Goal: Task Accomplishment & Management: Complete application form

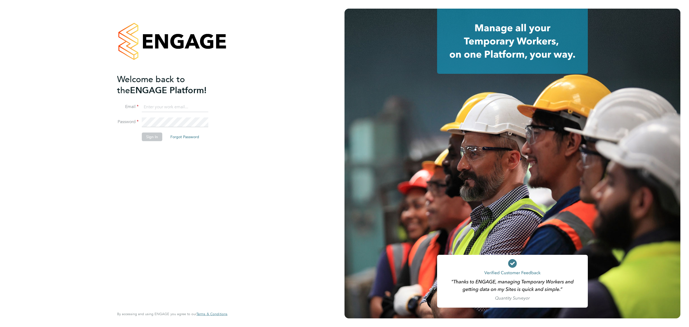
type input "j.lee@oandb.co.uk"
click at [153, 138] on button "Sign In" at bounding box center [152, 137] width 20 height 9
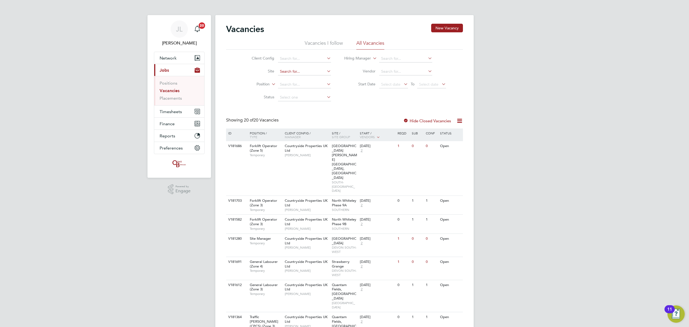
click at [288, 72] on input at bounding box center [304, 72] width 53 height 8
type input "orchard"
click at [294, 68] on input at bounding box center [304, 72] width 53 height 8
click at [294, 76] on li "[PERSON_NAME], Comeytrowe" at bounding box center [308, 78] width 60 height 7
type input "[PERSON_NAME], Comeytrowe"
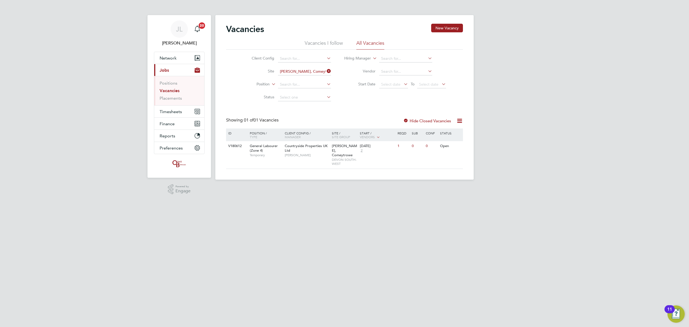
click at [414, 118] on div "Hide Closed Vacancies" at bounding box center [425, 120] width 53 height 7
click at [416, 119] on label "Hide Closed Vacancies" at bounding box center [427, 120] width 48 height 5
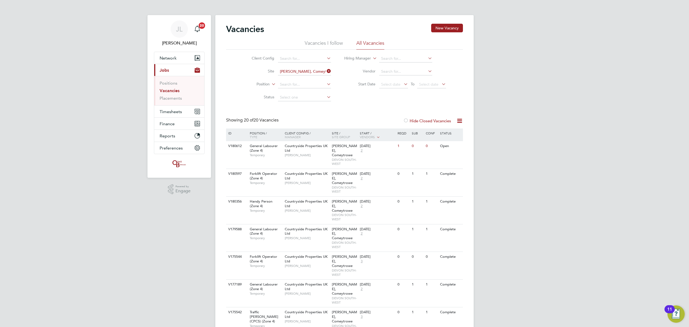
click at [416, 120] on label "Hide Closed Vacancies" at bounding box center [427, 120] width 48 height 5
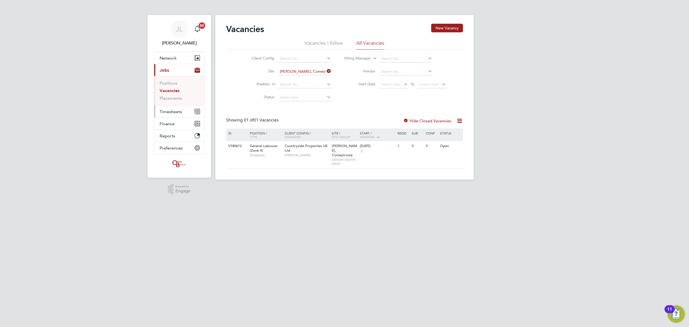
click at [175, 110] on span "Timesheets" at bounding box center [171, 111] width 22 height 5
click at [166, 110] on span "Timesheets" at bounding box center [171, 111] width 22 height 5
click at [168, 94] on link "Timesheets" at bounding box center [171, 95] width 22 height 5
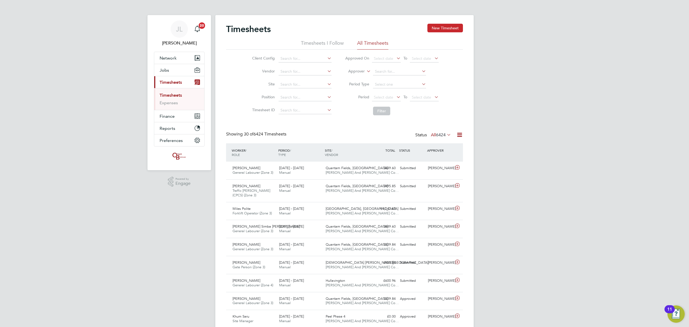
click at [446, 26] on button "New Timesheet" at bounding box center [446, 28] width 36 height 9
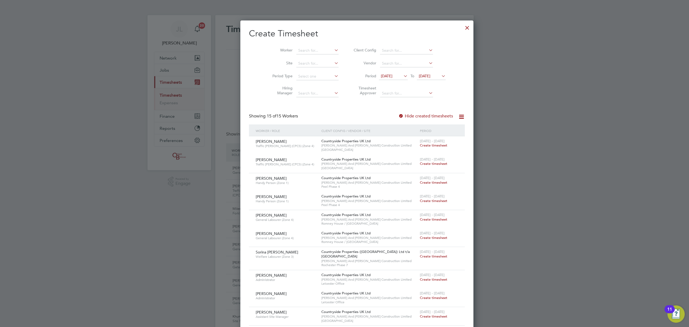
click at [421, 75] on span "26 Sep 2025" at bounding box center [425, 76] width 12 height 5
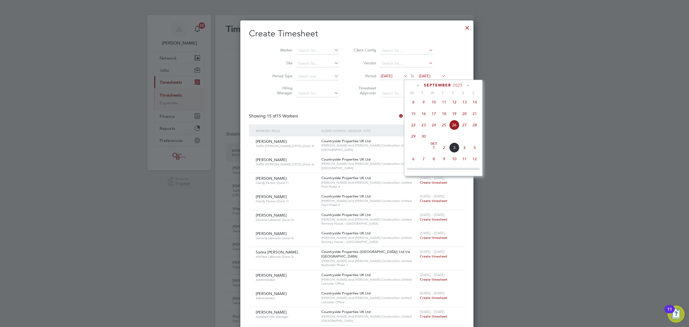
click at [476, 149] on span "5" at bounding box center [475, 147] width 10 height 10
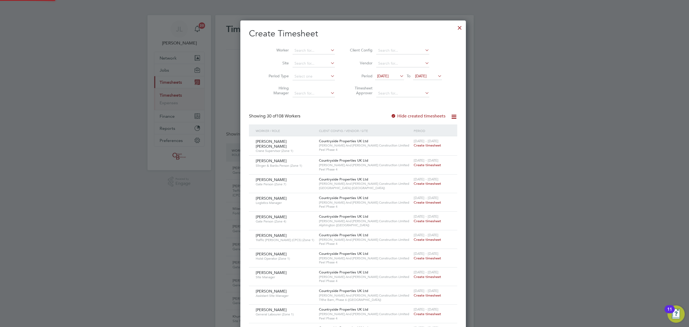
click at [378, 76] on span "19 Sep 2025" at bounding box center [383, 76] width 12 height 5
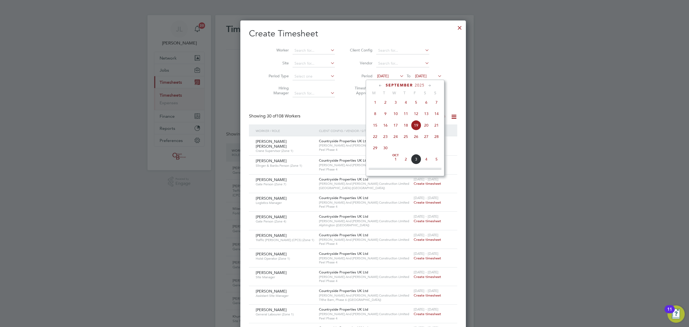
click at [374, 151] on span "29" at bounding box center [375, 148] width 10 height 10
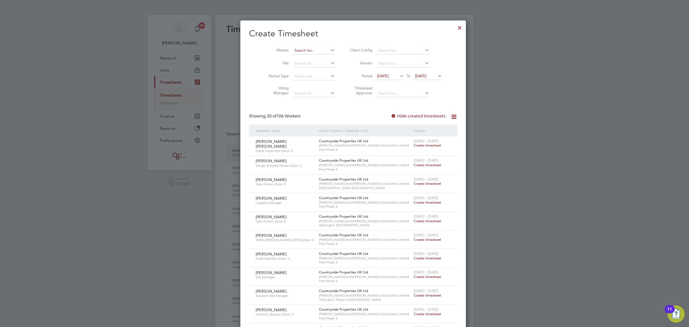
click at [293, 52] on input at bounding box center [314, 51] width 42 height 8
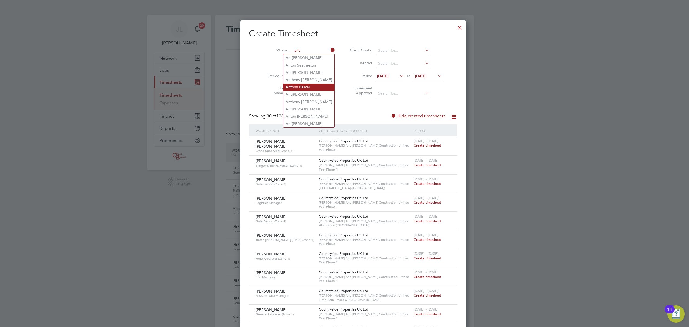
click at [302, 89] on li "Ant ony Baskal" at bounding box center [309, 86] width 51 height 7
type input "Antony Baskal"
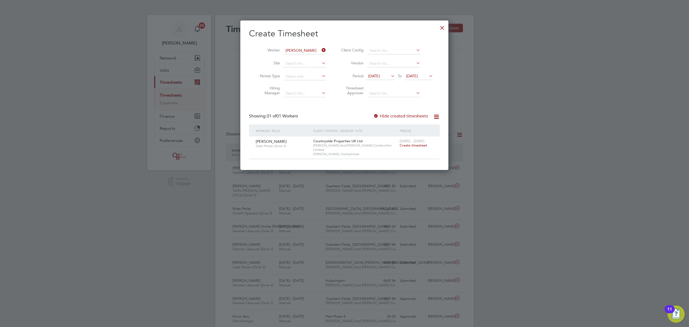
click at [413, 145] on span "Create timesheet" at bounding box center [413, 145] width 27 height 5
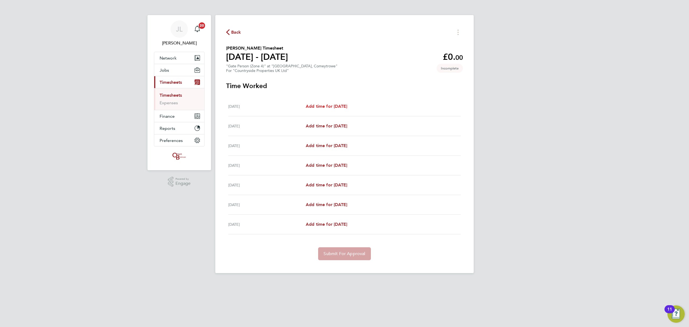
click at [320, 106] on span "Add time for Mon 29 Sep" at bounding box center [326, 106] width 41 height 5
select select "30"
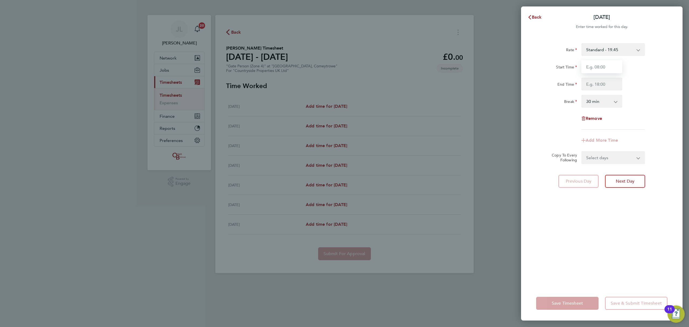
drag, startPoint x: 601, startPoint y: 65, endPoint x: 601, endPoint y: 68, distance: 3.5
click at [601, 65] on input "Start Time" at bounding box center [602, 66] width 41 height 13
type input "07:30"
click at [602, 82] on input "End Time" at bounding box center [602, 84] width 41 height 13
type input "17:00"
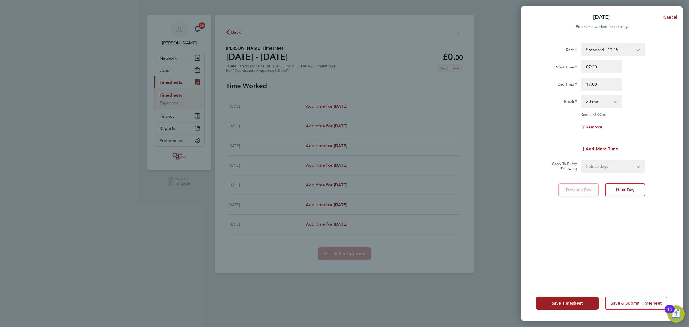
click at [634, 255] on div "Rate Standard - 19.45 Start Time 07:30 End Time 17:00 Break 0 min 15 min 30 min…" at bounding box center [602, 161] width 162 height 249
drag, startPoint x: 605, startPoint y: 163, endPoint x: 605, endPoint y: 166, distance: 2.7
click at [605, 163] on select "Select days Day Weekday (Mon-Fri) Weekend (Sat-Sun) Tuesday Wednesday Thursday …" at bounding box center [610, 166] width 57 height 12
select select "WEEKDAY"
click at [582, 160] on select "Select days Day Weekday (Mon-Fri) Weekend (Sat-Sun) Tuesday Wednesday Thursday …" at bounding box center [610, 166] width 57 height 12
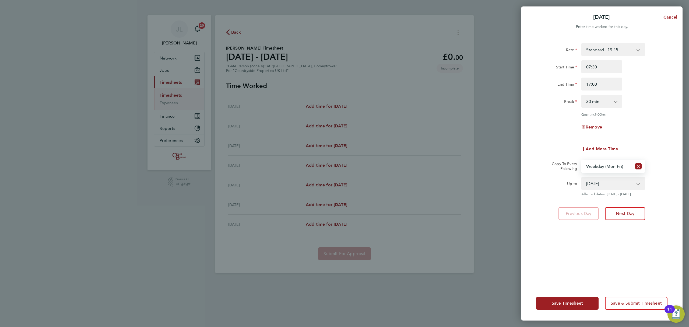
click at [600, 181] on select "30 Sep 2025 01 Oct 2025 02 Oct 2025 03 Oct 2025 04 Oct 2025 05 Oct 2025" at bounding box center [610, 183] width 56 height 12
select select "2025-10-03"
click at [582, 177] on select "30 Sep 2025 01 Oct 2025 02 Oct 2025 03 Oct 2025 04 Oct 2025 05 Oct 2025" at bounding box center [610, 183] width 56 height 12
click at [597, 232] on div "Rate Standard - 19.45 Start Time 07:30 End Time 17:00 Break 0 min 15 min 30 min…" at bounding box center [602, 161] width 162 height 249
click at [576, 302] on span "Save Timesheet" at bounding box center [567, 303] width 31 height 5
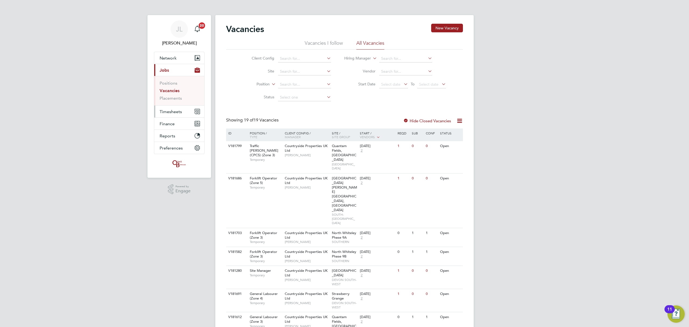
click at [163, 112] on span "Timesheets" at bounding box center [171, 111] width 22 height 5
click at [177, 108] on button "Timesheets" at bounding box center [179, 112] width 50 height 12
click at [172, 93] on link "Timesheets" at bounding box center [171, 95] width 22 height 5
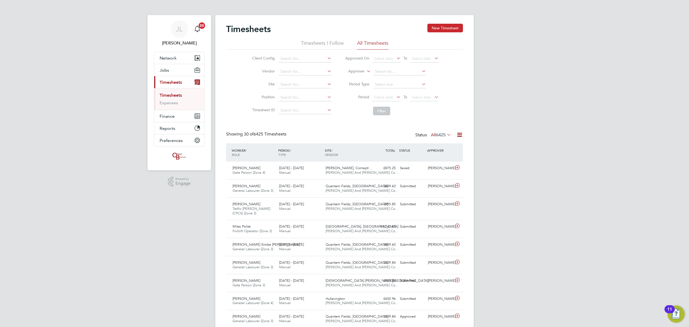
click at [454, 30] on button "New Timesheet" at bounding box center [446, 28] width 36 height 9
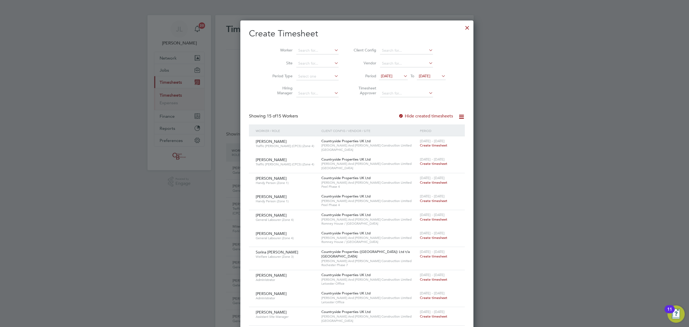
click at [417, 73] on span "26 Sep 2025" at bounding box center [431, 76] width 29 height 7
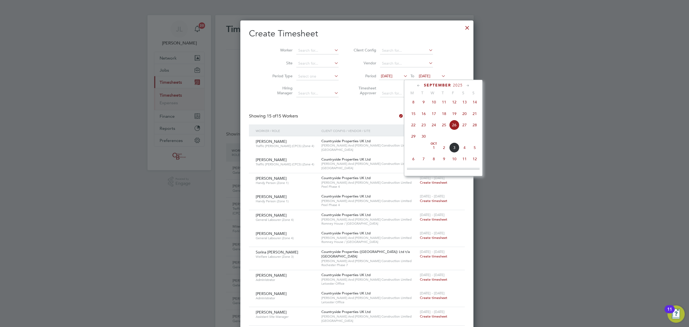
click at [476, 150] on span "5" at bounding box center [475, 147] width 10 height 10
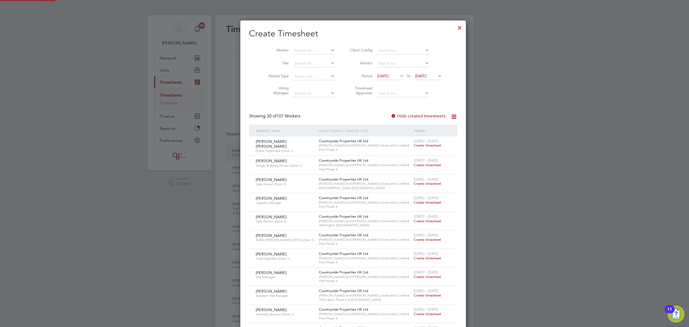
click at [382, 76] on span "19 Sep 2025" at bounding box center [383, 76] width 12 height 5
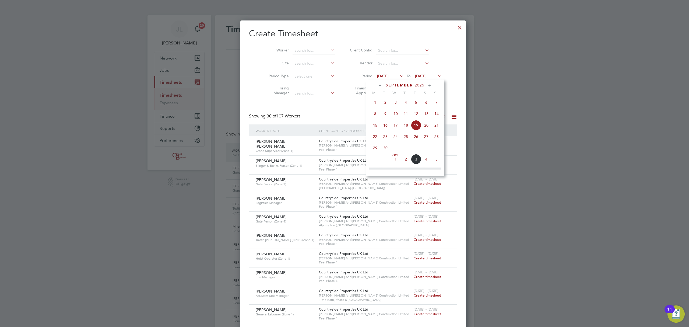
drag, startPoint x: 376, startPoint y: 150, endPoint x: 374, endPoint y: 144, distance: 6.4
click at [376, 150] on span "29" at bounding box center [375, 148] width 10 height 10
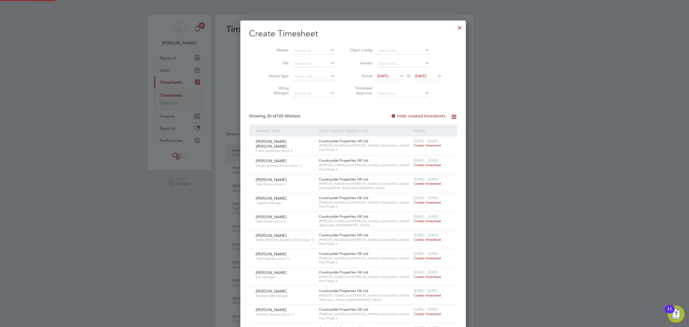
drag, startPoint x: 297, startPoint y: 62, endPoint x: 295, endPoint y: 56, distance: 6.7
click at [297, 61] on input at bounding box center [314, 64] width 42 height 8
click at [293, 49] on input at bounding box center [314, 51] width 42 height 8
click at [294, 57] on b "Stephen" at bounding box center [301, 57] width 31 height 5
type input "[PERSON_NAME]"
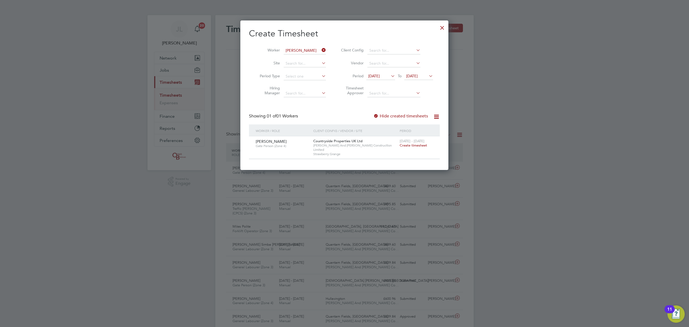
click at [411, 145] on span "Create timesheet" at bounding box center [413, 145] width 27 height 5
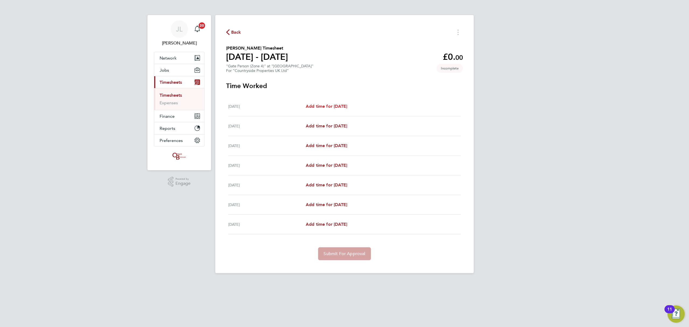
click at [322, 105] on span "Add time for Mon 29 Sep" at bounding box center [326, 106] width 41 height 5
select select "30"
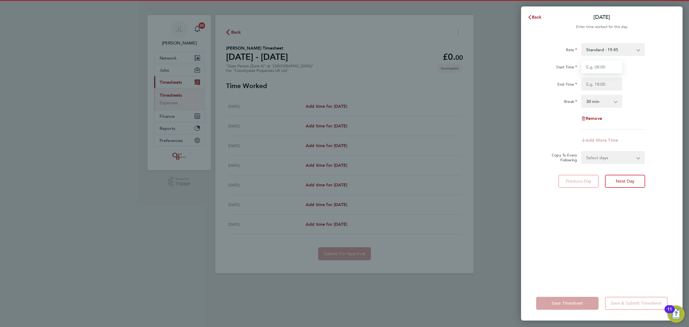
click at [598, 62] on input "Start Time" at bounding box center [602, 66] width 41 height 13
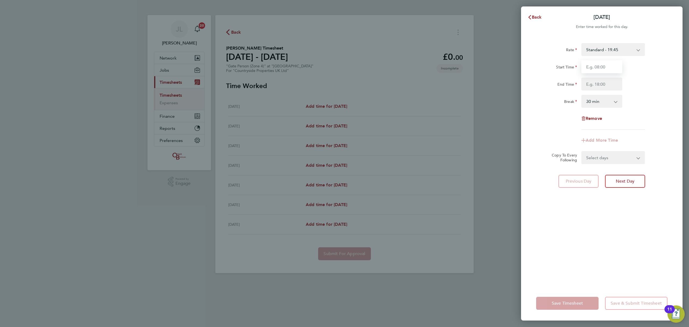
type input "07:30"
click at [606, 81] on input "End Time" at bounding box center [602, 84] width 41 height 13
type input "17:00"
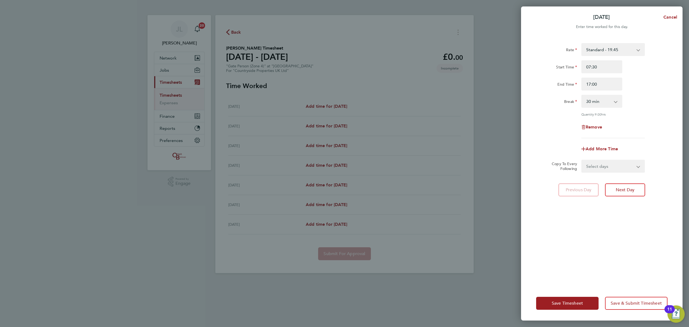
click at [636, 210] on div "Rate Standard - 19.45 Start Time 07:30 End Time 17:00 Break 0 min 15 min 30 min…" at bounding box center [602, 161] width 162 height 249
click at [573, 303] on span "Save Timesheet" at bounding box center [567, 303] width 31 height 5
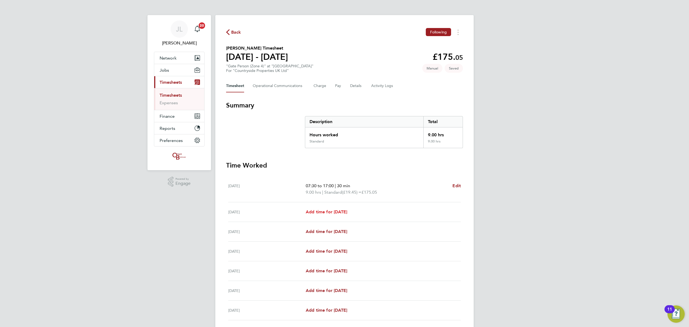
click at [329, 211] on span "Add time for Tue 30 Sep" at bounding box center [326, 211] width 41 height 5
select select "30"
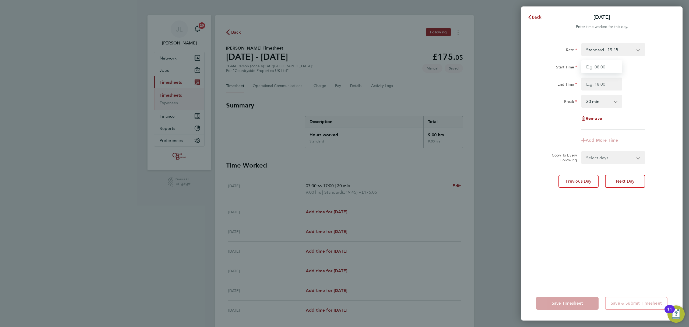
drag, startPoint x: 591, startPoint y: 64, endPoint x: 594, endPoint y: 67, distance: 4.4
click at [591, 64] on input "Start Time" at bounding box center [602, 66] width 41 height 13
type input "07:30"
click at [602, 83] on input "End Time" at bounding box center [602, 84] width 41 height 13
type input "17:00"
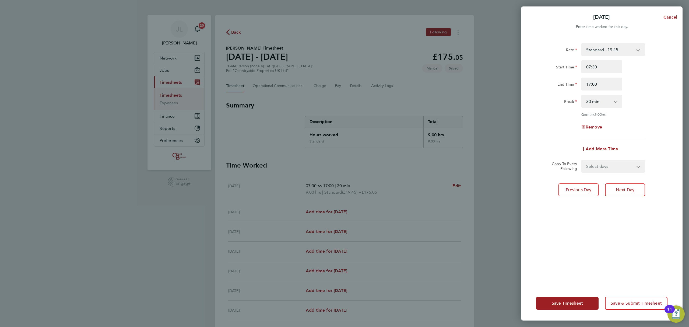
drag, startPoint x: 614, startPoint y: 229, endPoint x: 613, endPoint y: 240, distance: 11.6
click at [614, 232] on div "Rate Standard - 19.45 Start Time 07:30 End Time 17:00 Break 0 min 15 min 30 min…" at bounding box center [602, 161] width 162 height 249
click at [583, 299] on button "Save Timesheet" at bounding box center [567, 303] width 62 height 13
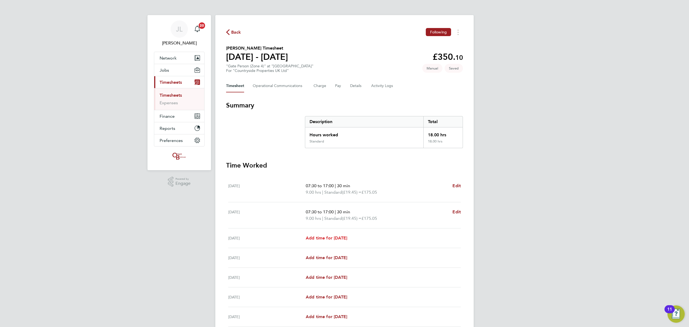
click at [331, 235] on span "Add time for [DATE]" at bounding box center [326, 237] width 41 height 5
select select "30"
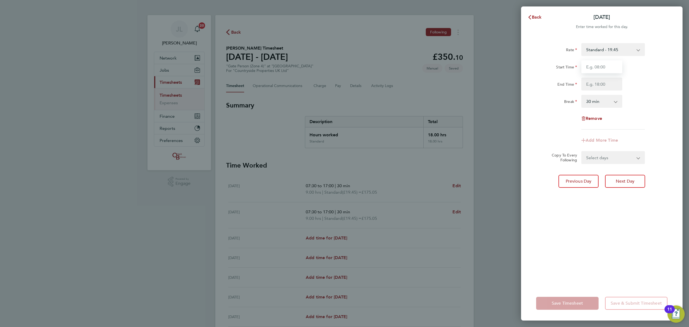
click at [608, 69] on input "Start Time" at bounding box center [602, 66] width 41 height 13
type input "07:30"
click at [608, 80] on input "End Time" at bounding box center [602, 84] width 41 height 13
type input "15:00"
click at [616, 215] on div "Rate Standard - 19.45 Start Time 07:30 End Time 15:00 Break 0 min 15 min 30 min…" at bounding box center [602, 161] width 162 height 249
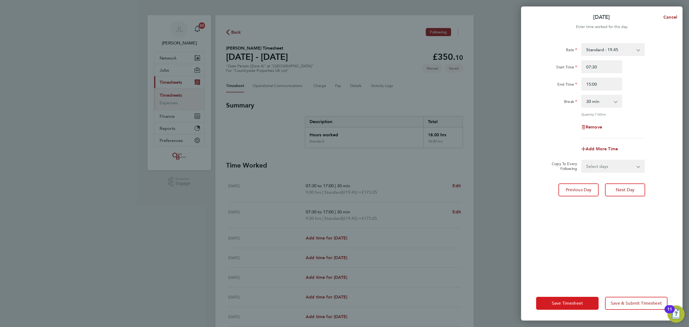
click at [576, 300] on button "Save Timesheet" at bounding box center [567, 303] width 62 height 13
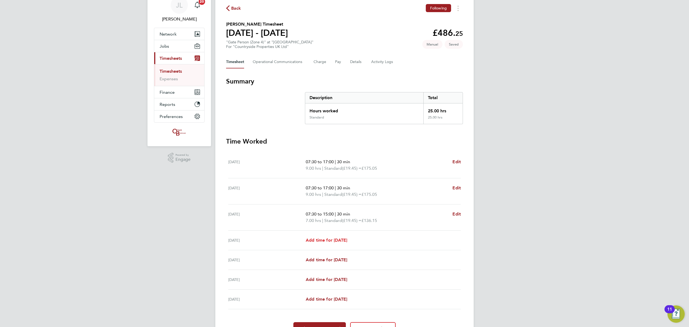
scroll to position [54, 0]
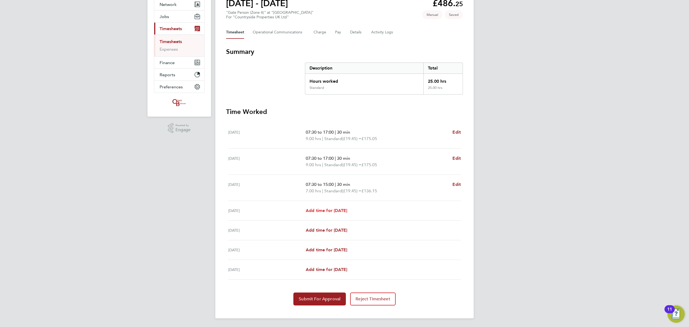
click at [340, 211] on span "Add time for [DATE]" at bounding box center [326, 210] width 41 height 5
select select "30"
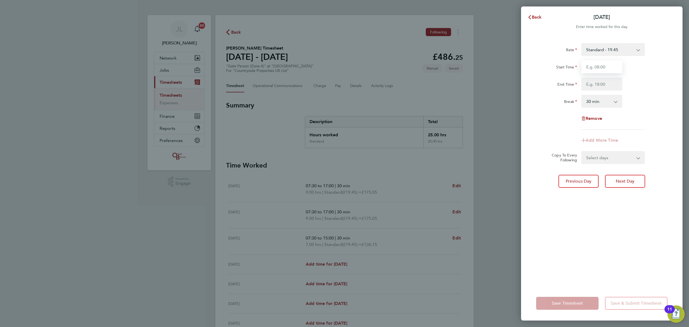
click at [594, 65] on input "Start Time" at bounding box center [602, 66] width 41 height 13
type input "07:30"
click at [605, 85] on input "End Time" at bounding box center [602, 84] width 41 height 13
type input "17:00"
click at [610, 219] on div "Rate Standard - 19.45 Start Time 07:30 End Time 17:00 Break 0 min 15 min 30 min…" at bounding box center [602, 161] width 162 height 249
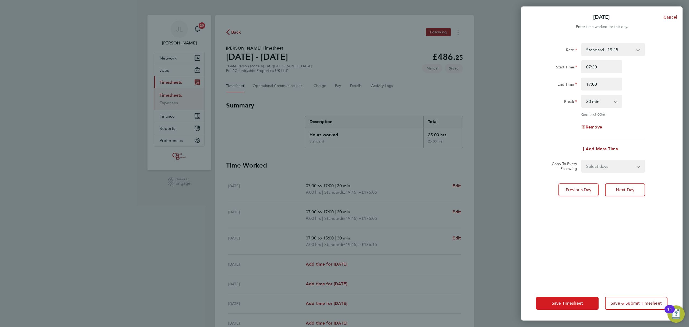
click at [574, 305] on span "Save Timesheet" at bounding box center [567, 303] width 31 height 5
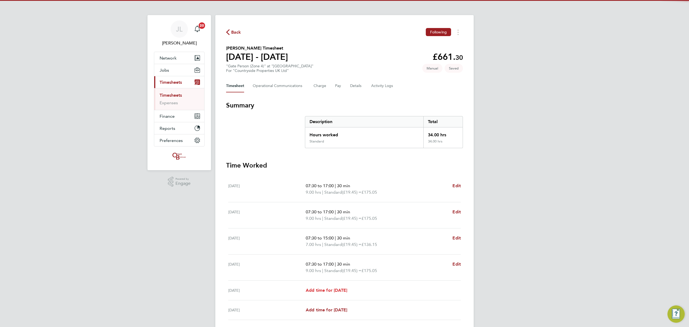
click at [347, 292] on span "Add time for [DATE]" at bounding box center [326, 290] width 41 height 5
select select "30"
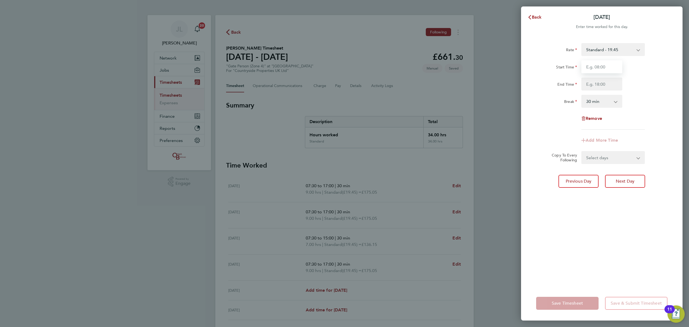
click at [602, 64] on input "Start Time" at bounding box center [602, 66] width 41 height 13
type input "07:30"
click at [605, 84] on input "End Time" at bounding box center [602, 84] width 41 height 13
type input "17:00"
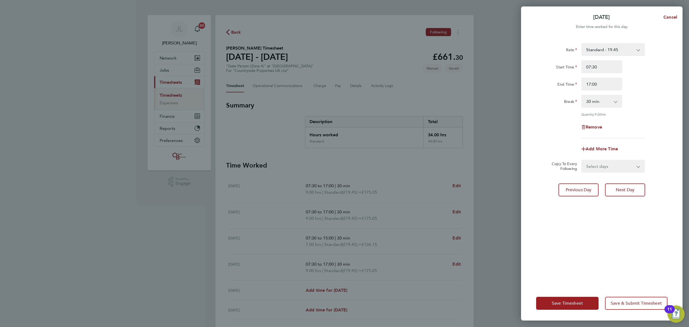
click at [621, 237] on div "Rate Standard - 19.45 Start Time 07:30 End Time 17:00 Break 0 min 15 min 30 min…" at bounding box center [602, 161] width 162 height 249
click at [574, 310] on div "Save Timesheet Save & Submit Timesheet" at bounding box center [602, 303] width 162 height 34
click at [574, 302] on span "Save Timesheet" at bounding box center [567, 303] width 31 height 5
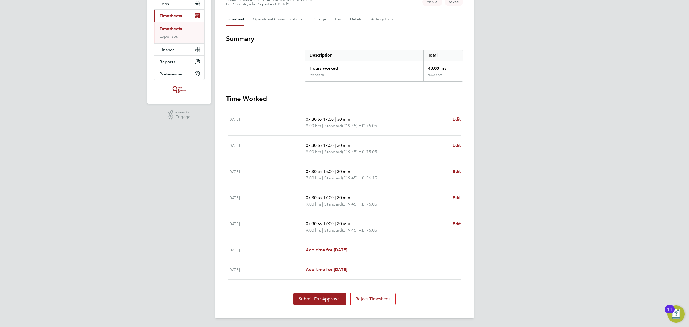
scroll to position [31, 0]
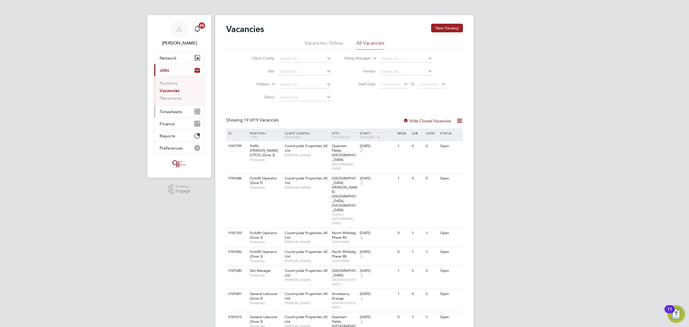
click at [176, 111] on span "Timesheets" at bounding box center [171, 111] width 22 height 5
click at [173, 92] on ul "Timesheets Expenses" at bounding box center [179, 99] width 50 height 22
click at [173, 94] on link "Timesheets" at bounding box center [171, 95] width 22 height 5
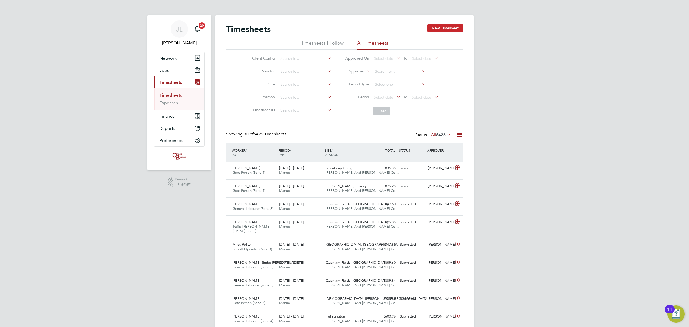
click at [438, 29] on button "New Timesheet" at bounding box center [446, 28] width 36 height 9
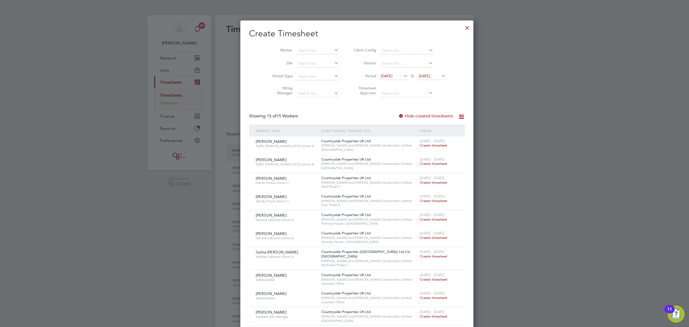
click at [425, 77] on span "26 Sep 2025" at bounding box center [425, 76] width 12 height 5
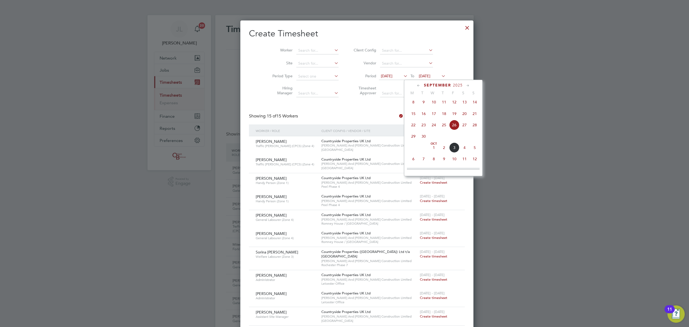
click at [474, 149] on span "5" at bounding box center [475, 147] width 10 height 10
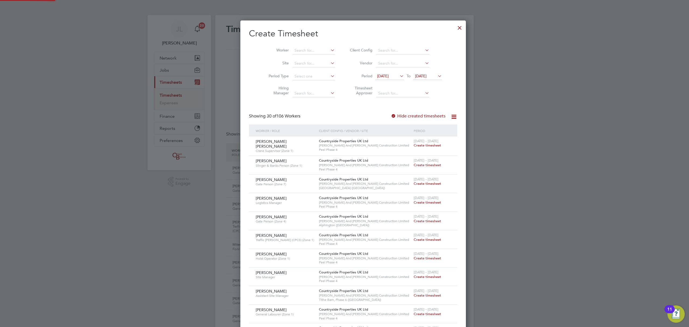
click at [380, 74] on span "19 Sep 2025" at bounding box center [383, 76] width 12 height 5
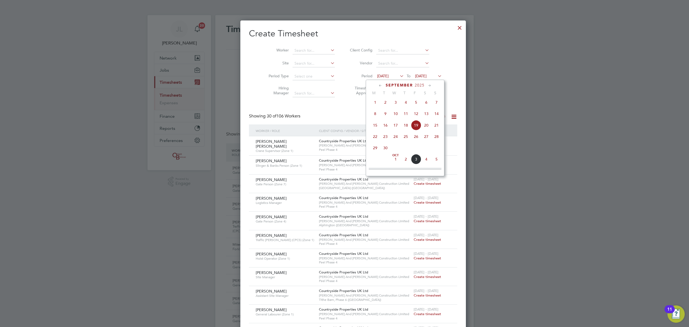
click at [377, 150] on span "29" at bounding box center [375, 148] width 10 height 10
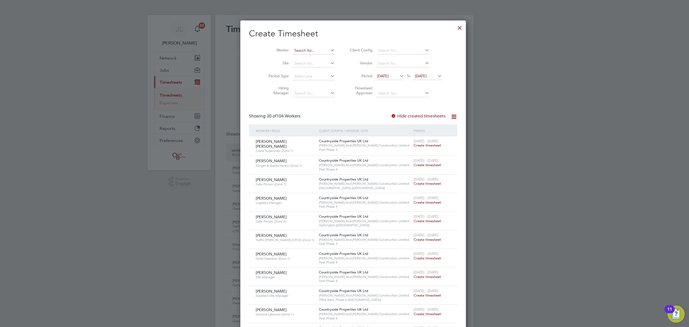
click at [294, 50] on input at bounding box center [314, 51] width 42 height 8
click at [310, 71] on li "Ri c hard Chilton" at bounding box center [309, 72] width 50 height 7
type input "[PERSON_NAME]"
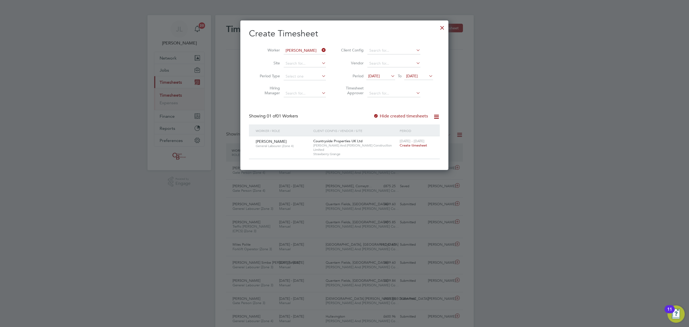
click at [409, 145] on span "Create timesheet" at bounding box center [413, 145] width 27 height 5
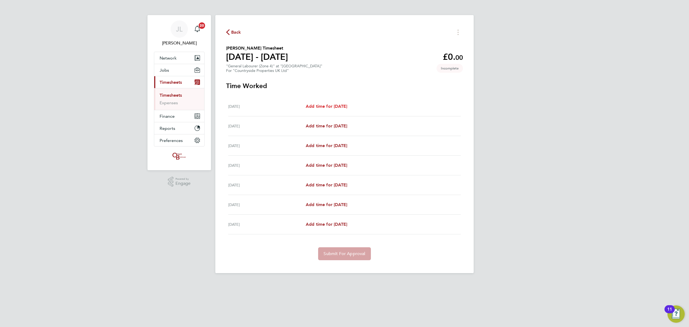
click at [330, 104] on span "Add time for Mon 29 Sep" at bounding box center [326, 106] width 41 height 5
select select "30"
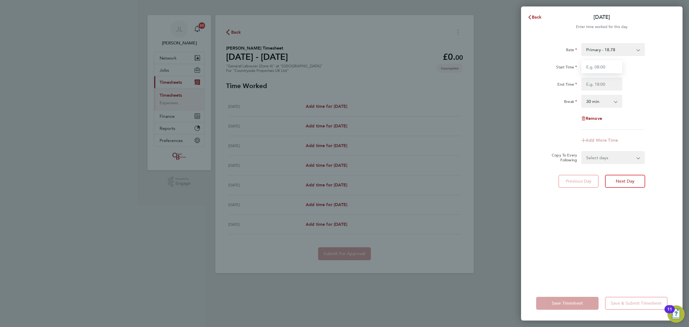
click at [597, 64] on input "Start Time" at bounding box center [602, 66] width 41 height 13
type input "07:30"
click at [605, 82] on input "End Time" at bounding box center [602, 84] width 41 height 13
type input "17:00"
click at [609, 236] on div "Rate Primary - 18.78 Start Time 07:30 End Time 17:00 Break 0 min 15 min 30 min …" at bounding box center [602, 161] width 162 height 249
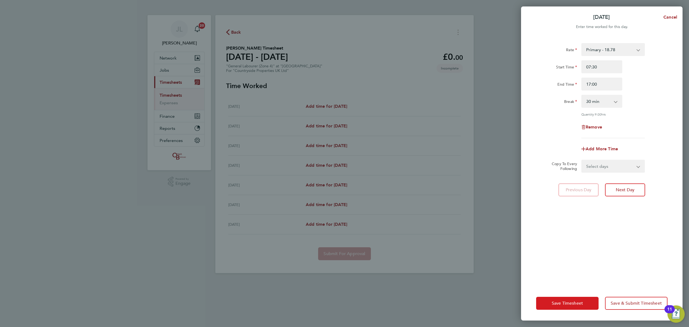
click at [578, 299] on button "Save Timesheet" at bounding box center [567, 303] width 62 height 13
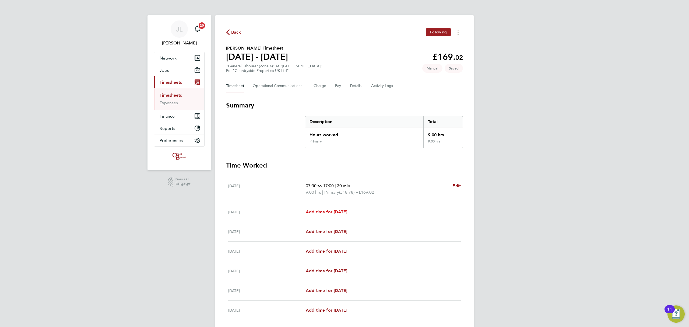
click at [324, 211] on span "Add time for Tue 30 Sep" at bounding box center [326, 211] width 41 height 5
select select "30"
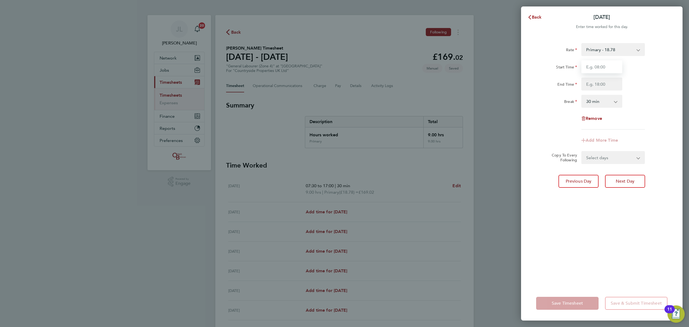
click at [597, 69] on input "Start Time" at bounding box center [602, 66] width 41 height 13
type input "07:30"
click at [605, 83] on input "End Time" at bounding box center [602, 84] width 41 height 13
type input "17:00"
click at [608, 236] on div "Rate Primary - 18.78 Start Time 07:30 End Time 17:00 Break 0 min 15 min 30 min …" at bounding box center [602, 161] width 162 height 249
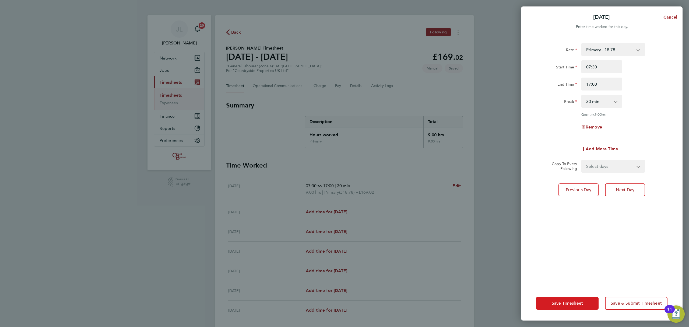
click at [569, 299] on button "Save Timesheet" at bounding box center [567, 303] width 62 height 13
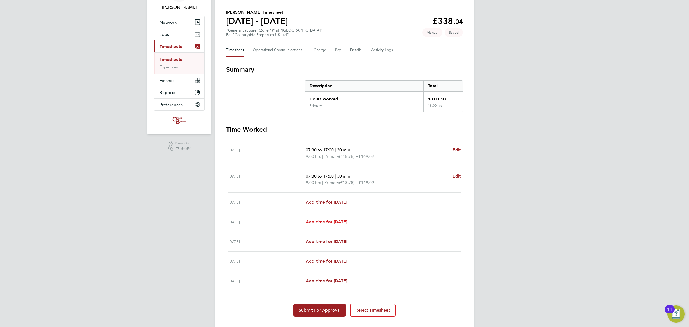
click at [347, 219] on span "Add time for Thu 02 Oct" at bounding box center [326, 221] width 41 height 5
select select "30"
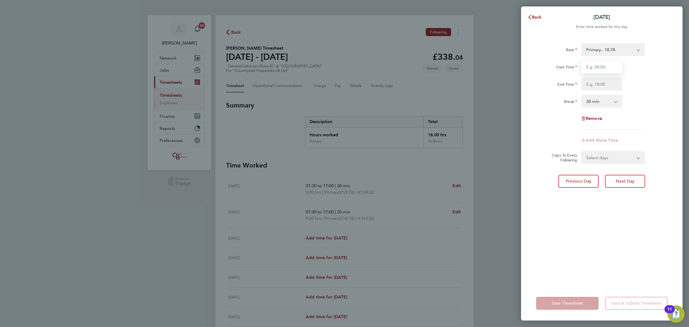
click at [598, 64] on input "Start Time" at bounding box center [602, 66] width 41 height 13
type input "07:30"
click at [602, 85] on input "End Time" at bounding box center [602, 84] width 41 height 13
type input "17:00"
click at [623, 216] on div "Rate Primary - 18.78 Start Time 07:30 End Time 17:00 Break 0 min 15 min 30 min …" at bounding box center [602, 161] width 162 height 249
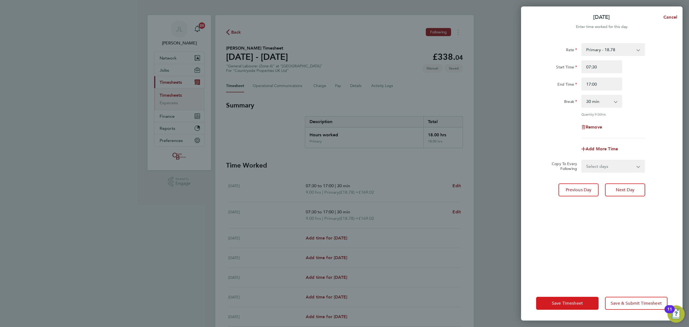
click at [581, 304] on span "Save Timesheet" at bounding box center [567, 303] width 31 height 5
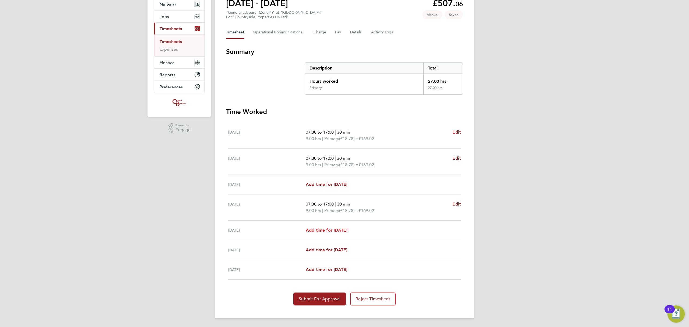
click at [347, 228] on span "Add time for Fri 03 Oct" at bounding box center [326, 230] width 41 height 5
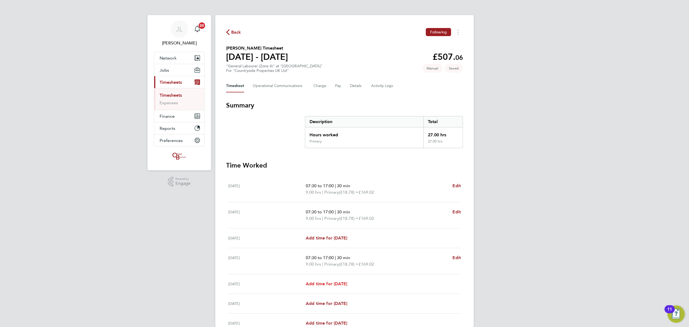
select select "30"
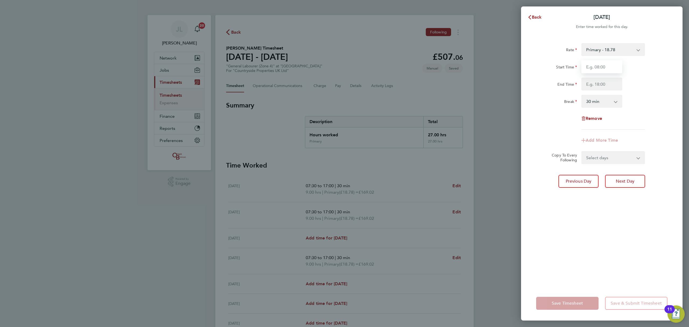
click at [600, 68] on input "Start Time" at bounding box center [602, 66] width 41 height 13
type input "07:30"
click at [602, 83] on input "End Time" at bounding box center [602, 84] width 41 height 13
type input "17:00"
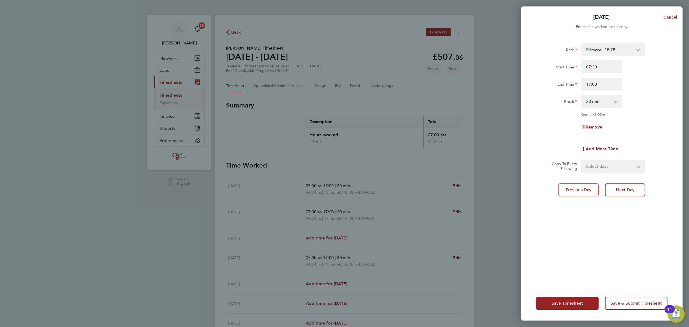
drag, startPoint x: 597, startPoint y: 213, endPoint x: 597, endPoint y: 222, distance: 9.2
click at [597, 214] on div "Rate Primary - 18.78 Start Time 07:30 End Time 17:00 Break 0 min 15 min 30 min …" at bounding box center [602, 161] width 162 height 249
click at [573, 303] on span "Save Timesheet" at bounding box center [567, 303] width 31 height 5
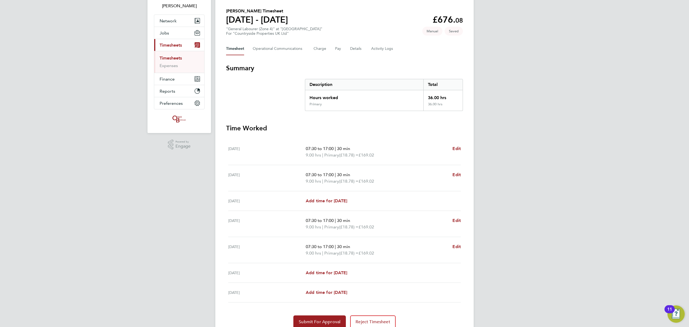
scroll to position [25, 0]
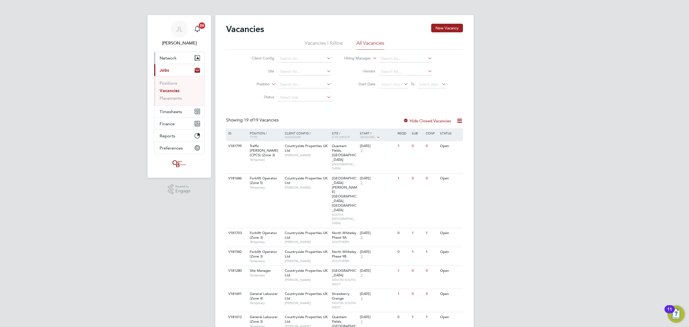
click at [171, 59] on span "Network" at bounding box center [168, 57] width 17 height 5
click at [175, 55] on span "Network" at bounding box center [168, 57] width 17 height 5
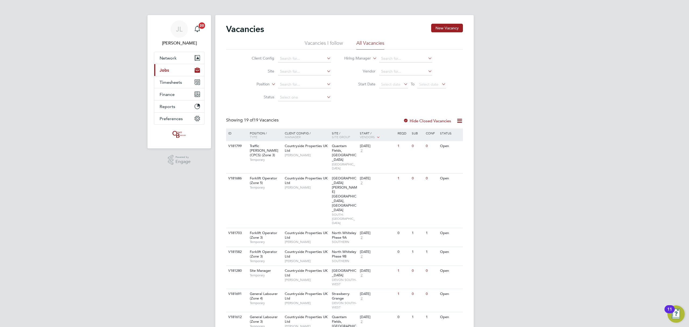
click at [170, 69] on button "Current page: Jobs" at bounding box center [179, 70] width 50 height 12
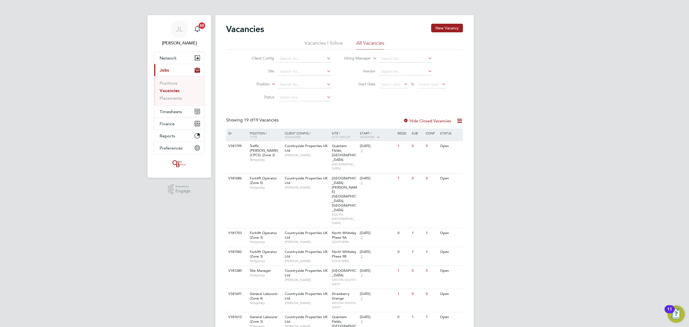
click at [169, 69] on span "Jobs" at bounding box center [164, 70] width 9 height 5
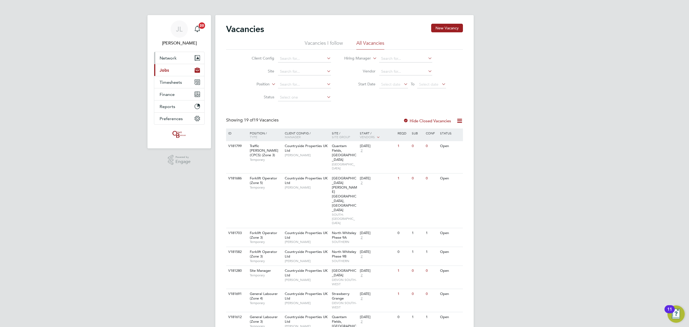
click at [171, 57] on span "Network" at bounding box center [168, 57] width 17 height 5
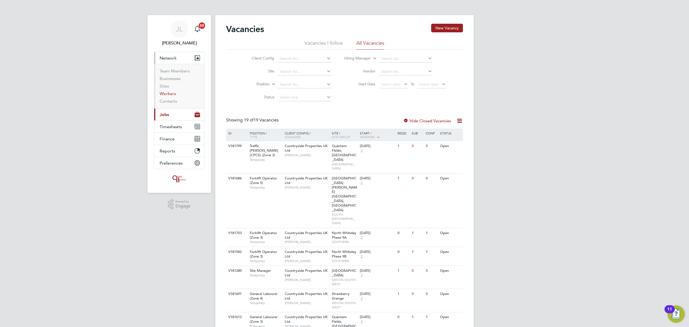
click at [167, 92] on link "Workers" at bounding box center [168, 93] width 16 height 5
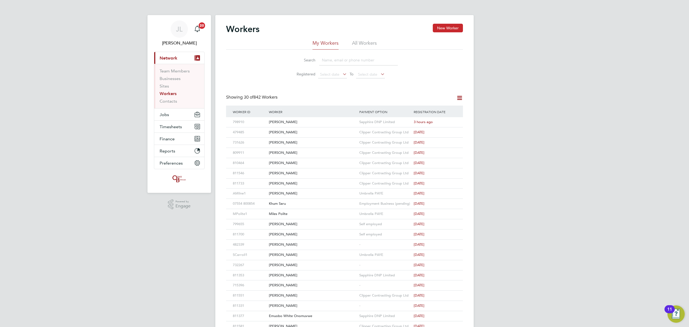
click at [444, 28] on button "New Worker" at bounding box center [448, 28] width 30 height 9
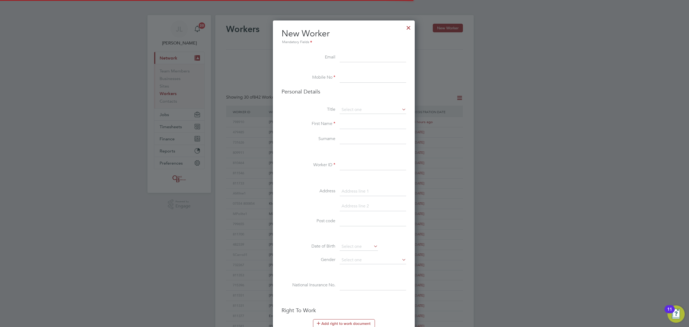
scroll to position [456, 143]
click at [364, 75] on input at bounding box center [373, 78] width 67 height 10
click at [355, 78] on input at bounding box center [373, 78] width 67 height 10
paste input "07887892901"
type input "07887892901"
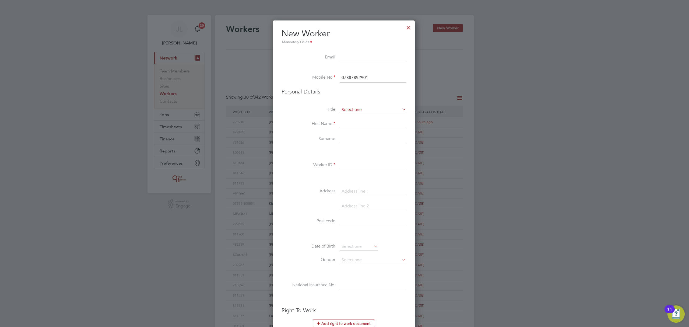
click at [350, 108] on input at bounding box center [373, 110] width 67 height 8
click at [353, 116] on li "Mr" at bounding box center [373, 117] width 67 height 7
type input "Mr"
click at [352, 123] on input at bounding box center [373, 124] width 67 height 10
type input "[PERSON_NAME]"
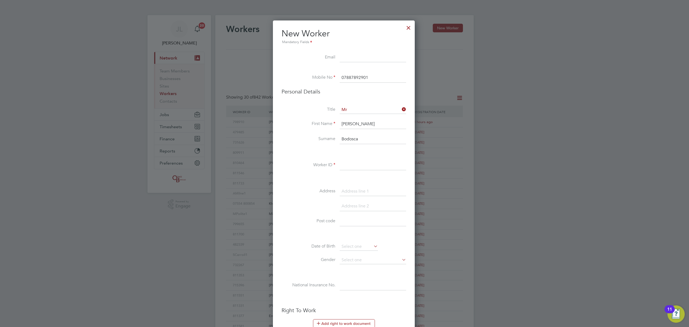
type input "Bodosca"
click at [356, 167] on input at bounding box center [373, 166] width 67 height 10
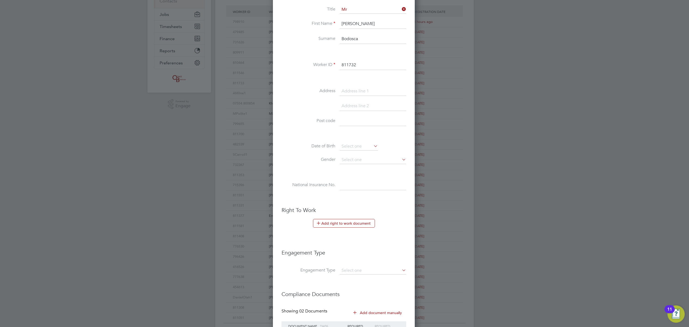
scroll to position [149, 0]
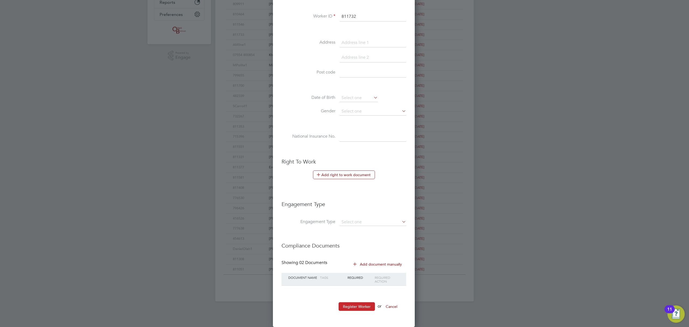
type input "811732"
click at [359, 304] on button "Register Worker" at bounding box center [357, 306] width 36 height 9
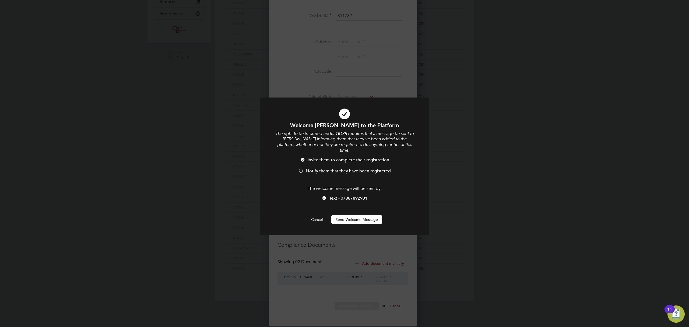
click at [350, 217] on button "Send Welcome Message" at bounding box center [357, 219] width 51 height 9
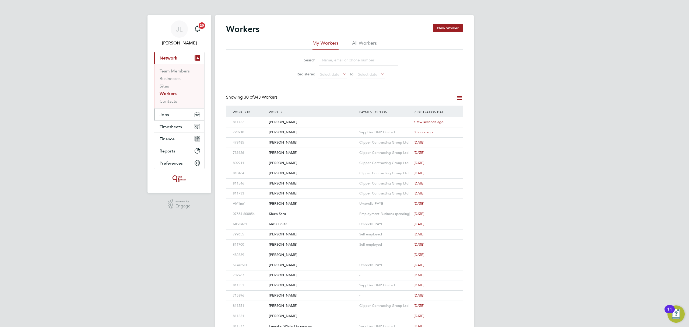
click at [170, 113] on button "Jobs" at bounding box center [179, 115] width 50 height 12
click at [168, 113] on span "Jobs" at bounding box center [164, 114] width 9 height 5
click at [172, 88] on link "Vacancies" at bounding box center [169, 90] width 19 height 5
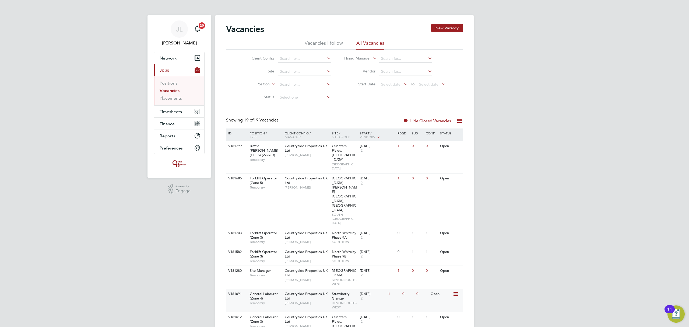
click at [455, 291] on icon at bounding box center [455, 294] width 5 height 6
click at [437, 266] on li "View Details" at bounding box center [442, 267] width 31 height 8
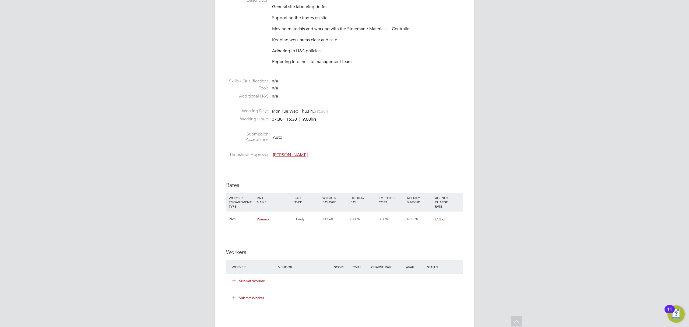
scroll to position [323, 0]
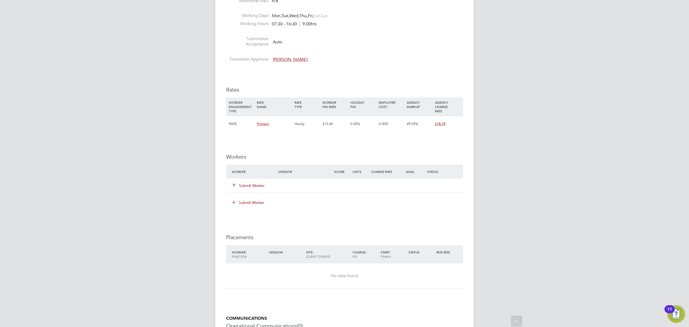
click at [252, 186] on button "Submit Worker" at bounding box center [249, 185] width 32 height 5
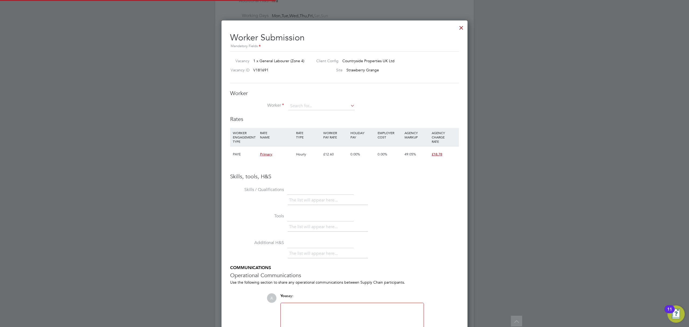
scroll to position [341, 247]
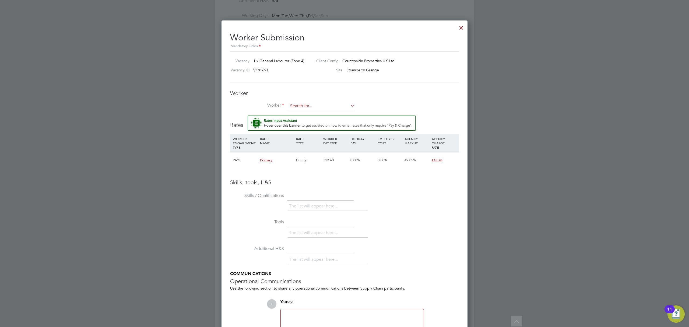
click at [307, 107] on input at bounding box center [321, 106] width 67 height 8
click at [296, 112] on b "b" at bounding box center [296, 113] width 2 height 5
type input "Rob Bodosca (811732)"
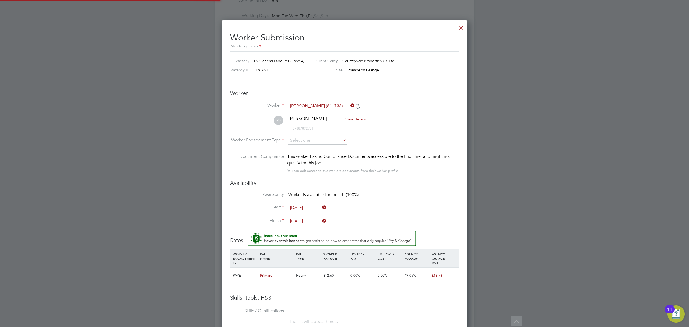
scroll to position [461, 247]
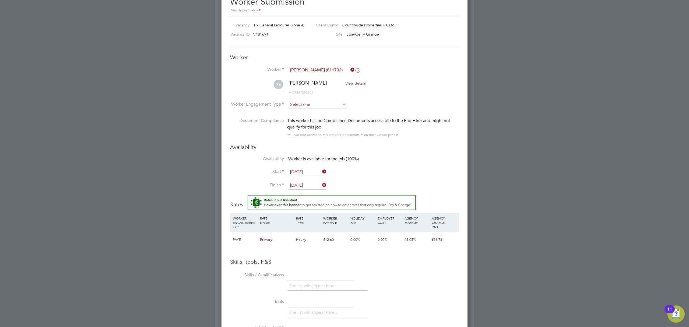
click at [301, 102] on input at bounding box center [317, 105] width 58 height 8
click at [299, 116] on li "PAYE" at bounding box center [317, 119] width 59 height 7
type input "PAYE"
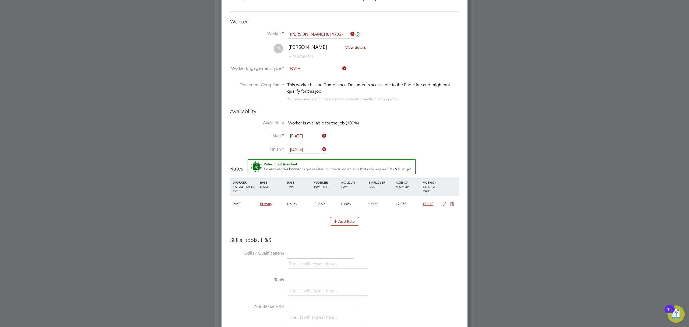
click at [455, 98] on div "This worker has no Compliance Documents accessible to the End Hirer and might n…" at bounding box center [373, 92] width 172 height 21
click at [523, 208] on div at bounding box center [344, 163] width 689 height 327
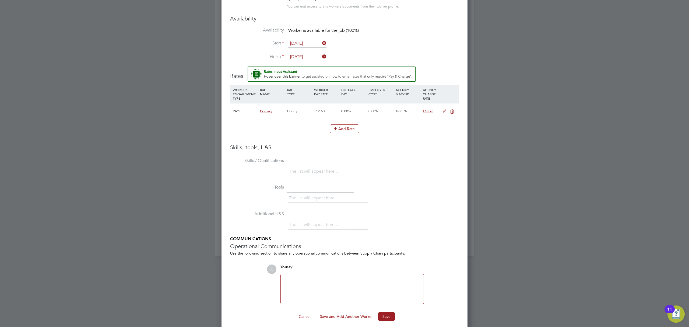
scroll to position [492, 0]
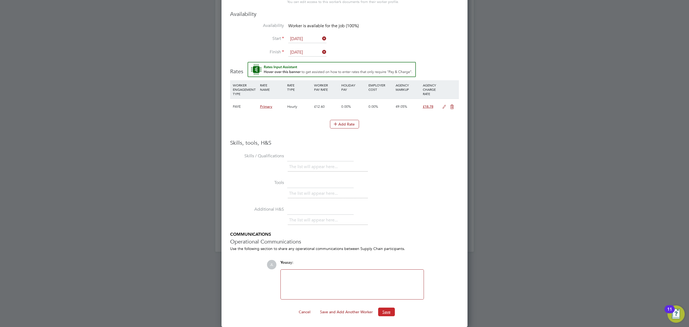
click at [384, 309] on button "Save" at bounding box center [386, 312] width 17 height 9
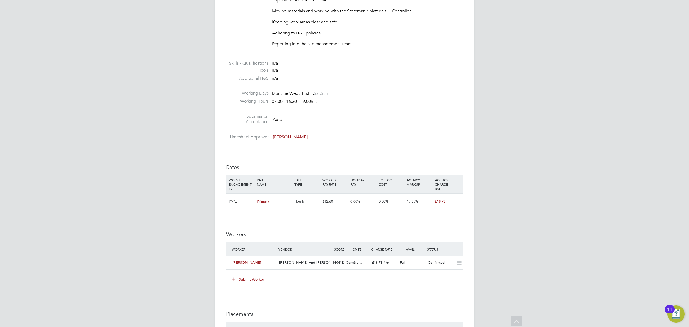
scroll to position [281, 0]
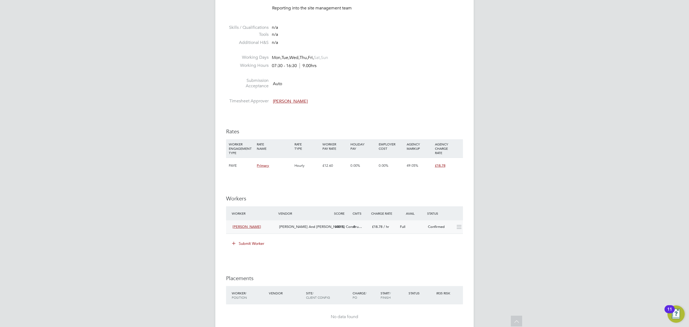
click at [459, 229] on icon at bounding box center [459, 227] width 7 height 4
click at [457, 163] on div "£18.78" at bounding box center [448, 166] width 28 height 16
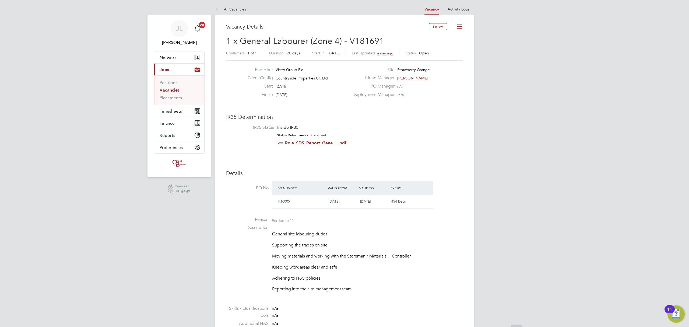
scroll to position [0, 0]
click at [462, 25] on icon at bounding box center [460, 27] width 7 height 7
click at [462, 95] on div "Deployment Manager n/a" at bounding box center [408, 96] width 116 height 8
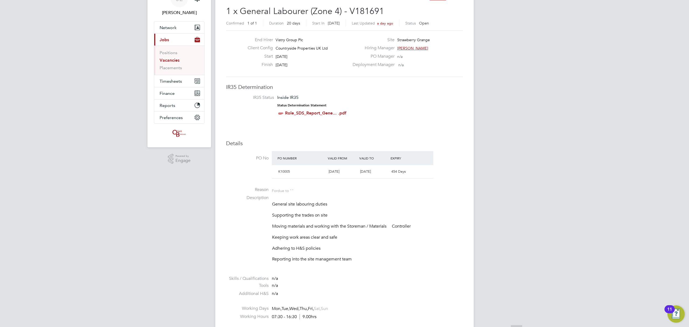
scroll to position [65, 0]
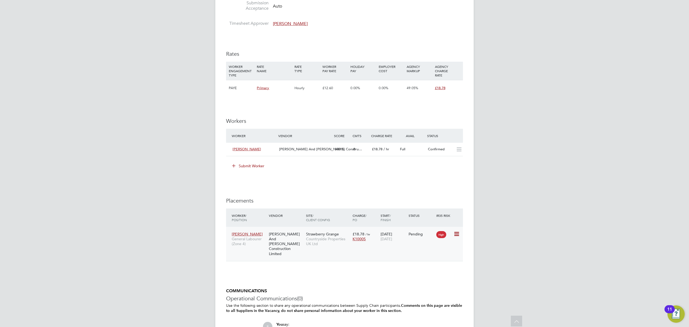
click at [455, 234] on icon at bounding box center [456, 234] width 5 height 6
click at [412, 267] on li "Start" at bounding box center [431, 269] width 55 height 8
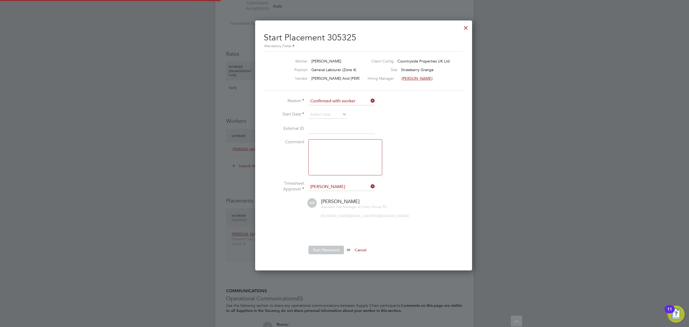
scroll to position [5, 71]
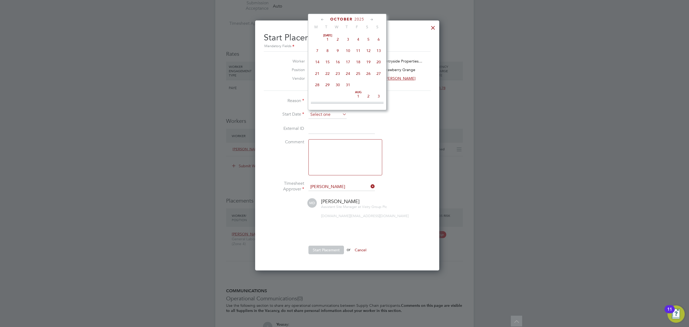
click at [325, 116] on input at bounding box center [328, 115] width 38 height 8
click at [328, 49] on span "30" at bounding box center [328, 48] width 10 height 10
type input "[DATE]"
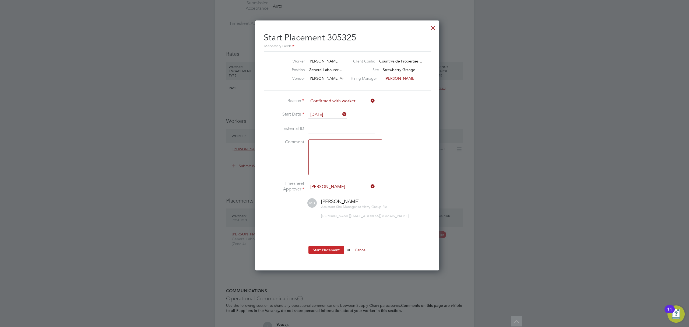
click at [330, 249] on button "Start Placement" at bounding box center [327, 250] width 36 height 9
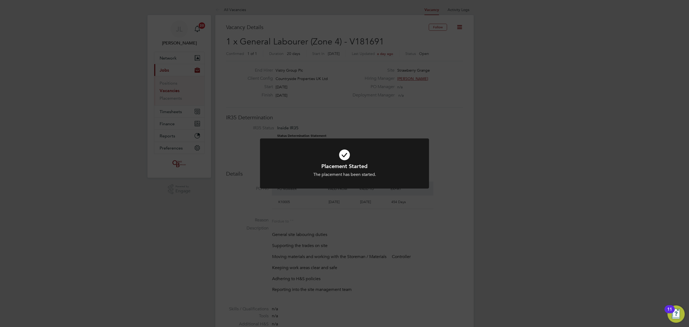
click at [138, 101] on div "Placement Started The placement has been started. Cancel Okay" at bounding box center [344, 163] width 689 height 327
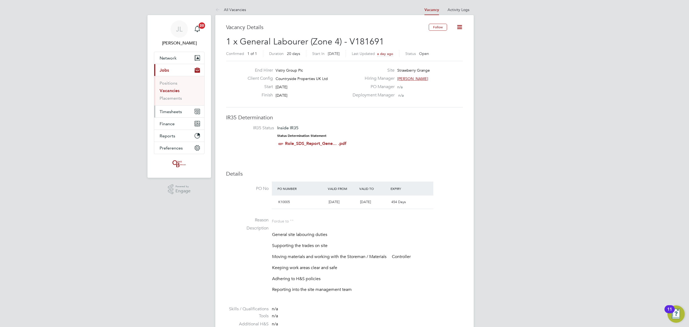
click at [178, 111] on span "Timesheets" at bounding box center [171, 111] width 22 height 5
click at [176, 93] on link "Timesheets" at bounding box center [171, 95] width 22 height 5
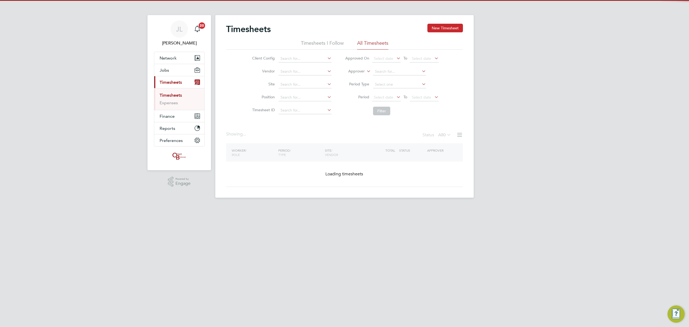
click at [438, 28] on button "New Timesheet" at bounding box center [446, 28] width 36 height 9
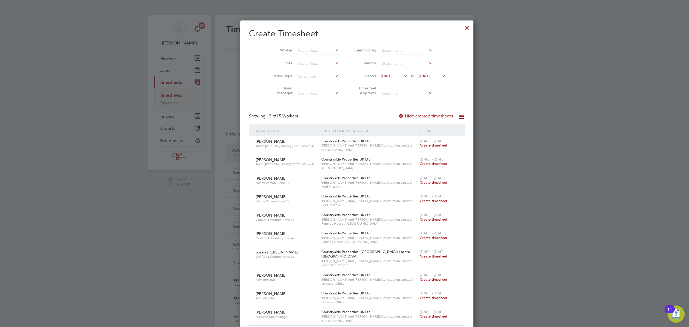
click at [419, 74] on span "[DATE]" at bounding box center [425, 76] width 12 height 5
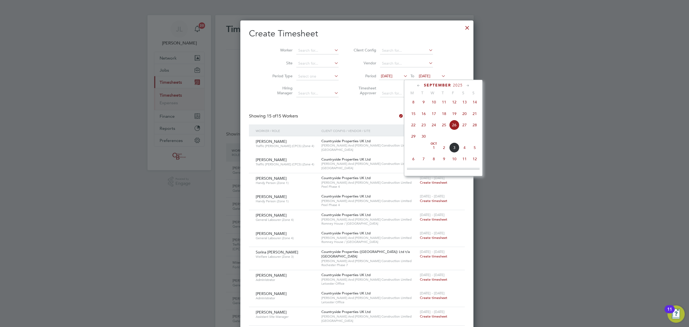
click at [472, 149] on span "5" at bounding box center [475, 147] width 10 height 10
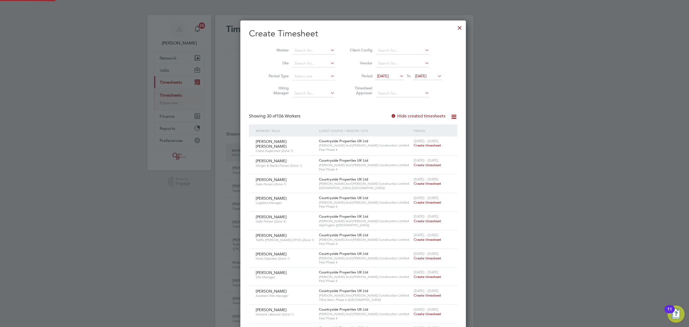
click at [381, 76] on span "[DATE]" at bounding box center [383, 76] width 12 height 5
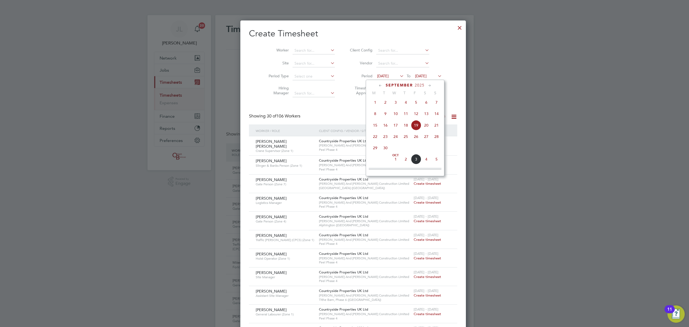
click at [385, 148] on span "30" at bounding box center [386, 148] width 10 height 10
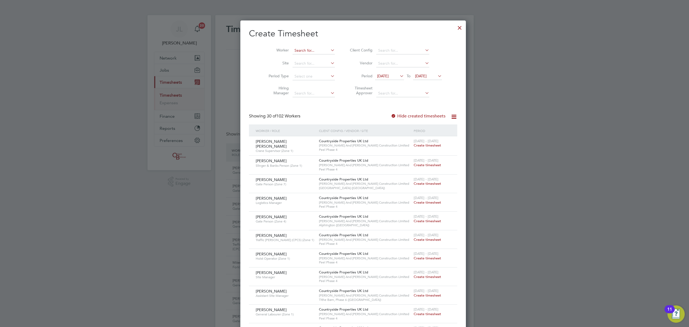
click at [298, 51] on input at bounding box center [314, 51] width 42 height 8
click at [306, 56] on li "Ro b Bodosca" at bounding box center [305, 57] width 43 height 7
type input "[PERSON_NAME]"
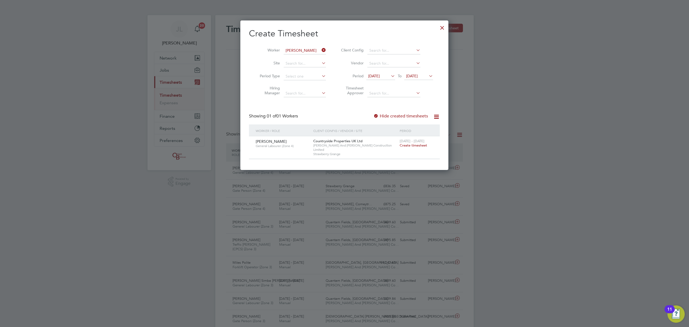
drag, startPoint x: 414, startPoint y: 146, endPoint x: 417, endPoint y: 133, distance: 13.6
click at [414, 147] on span "Create timesheet" at bounding box center [413, 145] width 27 height 5
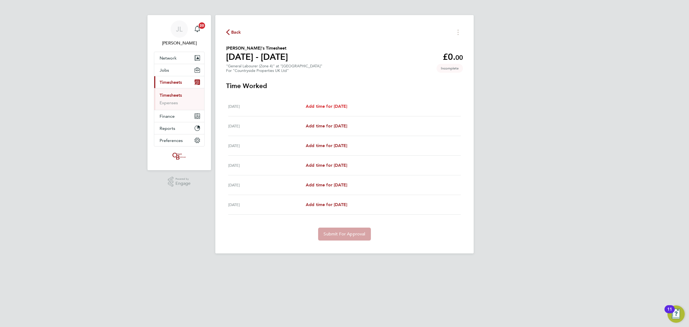
click at [325, 107] on span "Add time for [DATE]" at bounding box center [326, 106] width 41 height 5
select select "30"
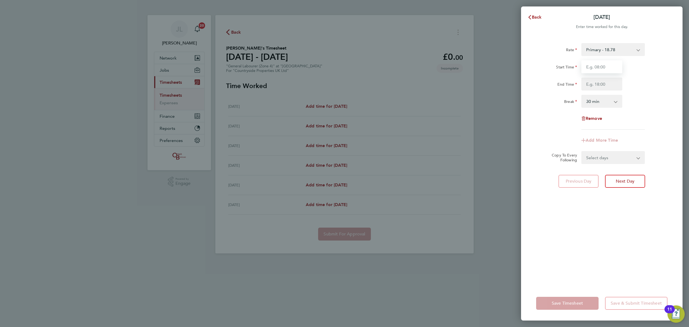
click at [604, 71] on input "Start Time" at bounding box center [602, 66] width 41 height 13
click at [557, 126] on div "Rate Primary - 18.78 Start Time End Time Break 0 min 15 min 30 min 45 min 60 mi…" at bounding box center [601, 86] width 131 height 86
click at [593, 68] on input "Start Time" at bounding box center [602, 66] width 41 height 13
click at [604, 66] on input "Start Time" at bounding box center [602, 66] width 41 height 13
type input "12:30"
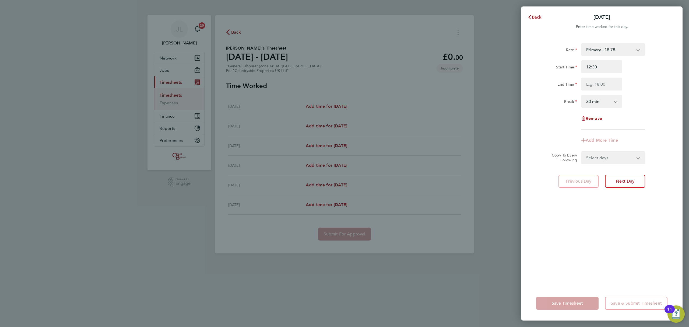
click at [604, 76] on div "Start Time 12:30 End Time" at bounding box center [602, 75] width 136 height 30
click at [604, 79] on input "End Time" at bounding box center [602, 84] width 41 height 13
type input "17:30"
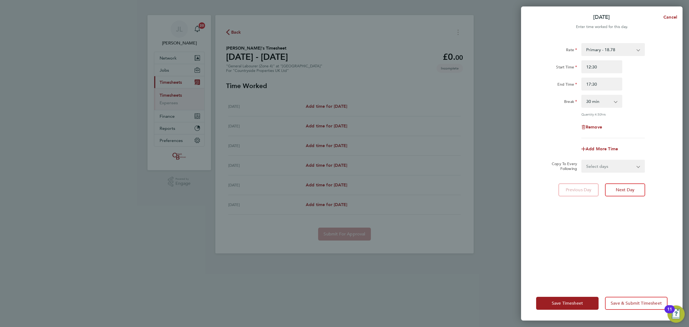
click at [605, 240] on div "Rate Primary - 18.78 Start Time 12:30 End Time 17:30 Break 0 min 15 min 30 min …" at bounding box center [602, 161] width 162 height 249
click at [573, 301] on span "Save Timesheet" at bounding box center [567, 303] width 31 height 5
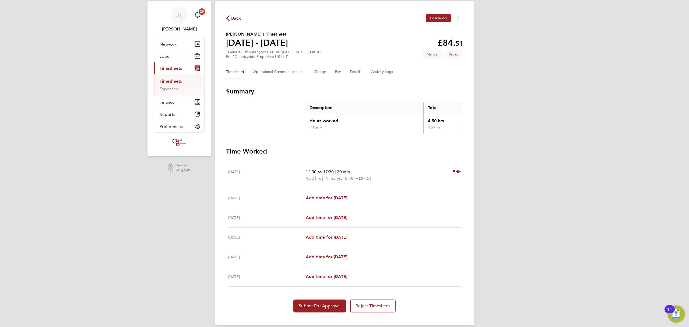
scroll to position [22, 0]
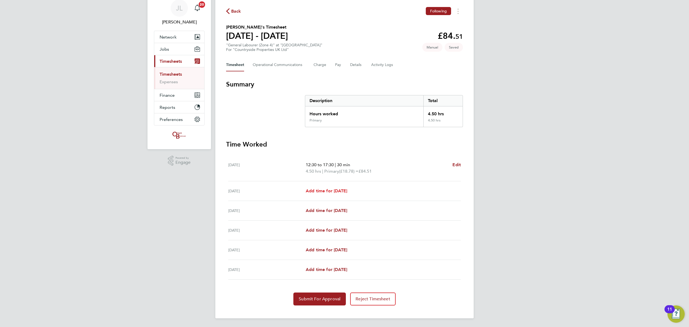
click at [328, 189] on span "Add time for [DATE]" at bounding box center [326, 190] width 41 height 5
select select "30"
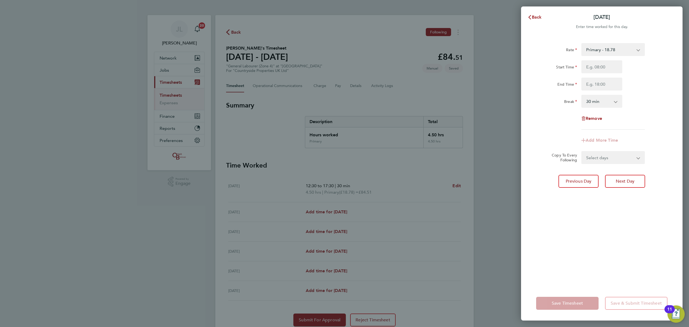
click at [602, 60] on div "Rate Primary - 18.78 Start Time End Time Break 0 min 15 min 30 min 45 min 60 mi…" at bounding box center [601, 86] width 131 height 86
click at [599, 71] on input "Start Time" at bounding box center [602, 66] width 41 height 13
type input "07:30"
drag, startPoint x: 602, startPoint y: 82, endPoint x: 601, endPoint y: 90, distance: 7.8
click at [602, 82] on input "End Time" at bounding box center [602, 84] width 41 height 13
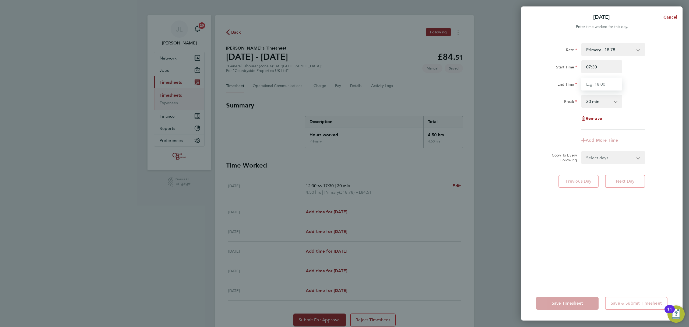
type input "17:00"
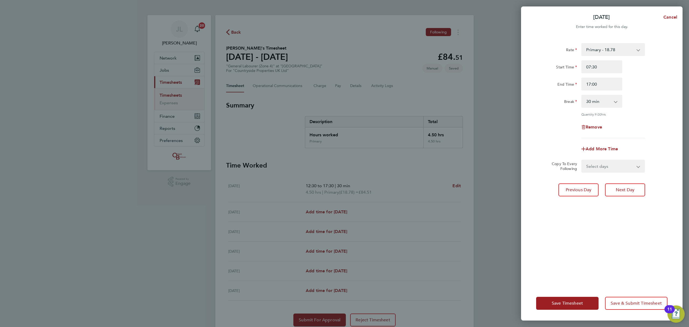
click at [614, 228] on div "Rate Primary - 18.78 Start Time 07:30 End Time 17:00 Break 0 min 15 min 30 min …" at bounding box center [602, 161] width 162 height 249
click at [573, 301] on span "Save Timesheet" at bounding box center [567, 303] width 31 height 5
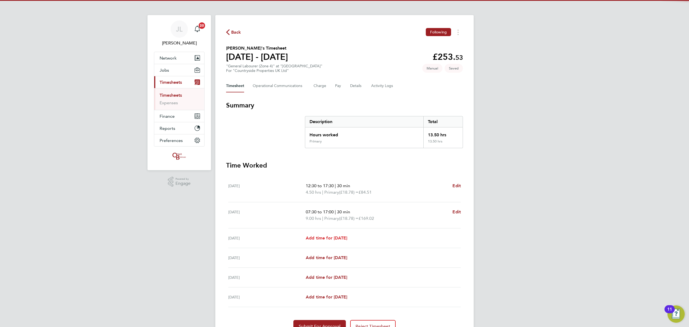
click at [339, 236] on span "Add time for [DATE]" at bounding box center [326, 237] width 41 height 5
select select "30"
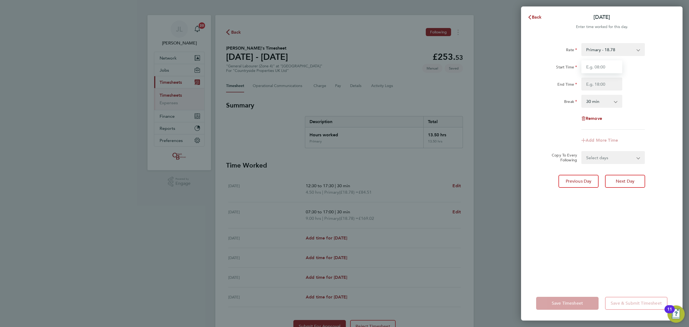
drag, startPoint x: 593, startPoint y: 68, endPoint x: 594, endPoint y: 73, distance: 5.4
click at [593, 68] on input "Start Time" at bounding box center [602, 66] width 41 height 13
type input "07:30"
click at [599, 83] on input "End Time" at bounding box center [602, 84] width 41 height 13
type input "17:00"
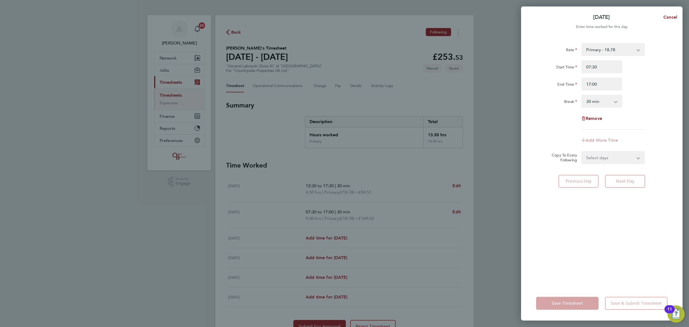
click at [627, 242] on div "Rate Primary - 18.78 Start Time 07:30 End Time 17:00 Break 0 min 15 min 30 min …" at bounding box center [602, 161] width 162 height 249
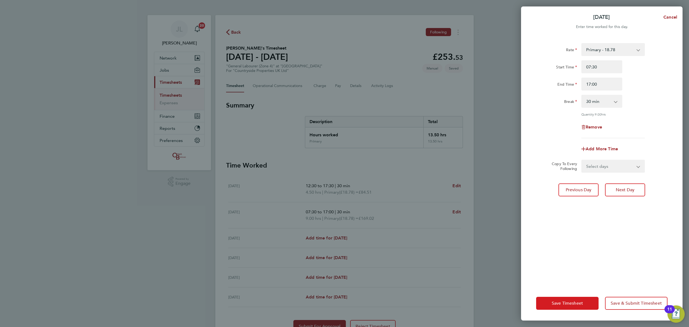
click at [577, 302] on span "Save Timesheet" at bounding box center [567, 303] width 31 height 5
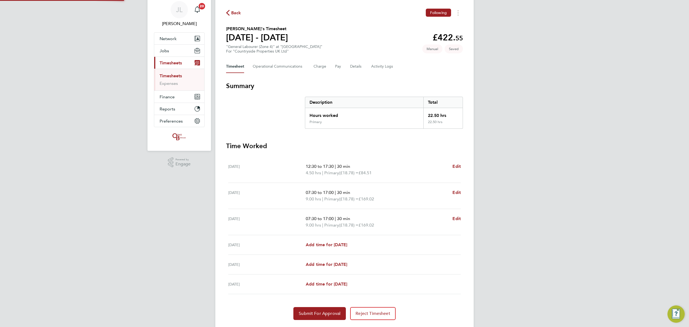
scroll to position [34, 0]
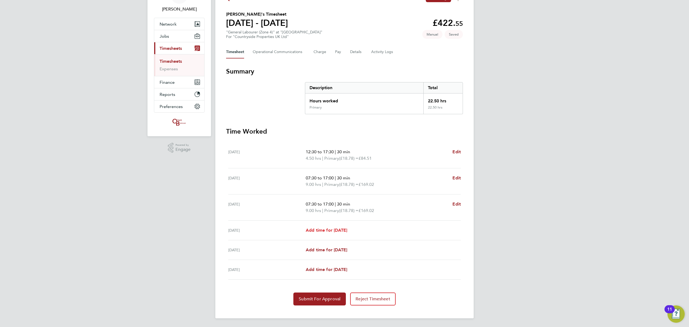
click at [323, 229] on span "Add time for [DATE]" at bounding box center [326, 230] width 41 height 5
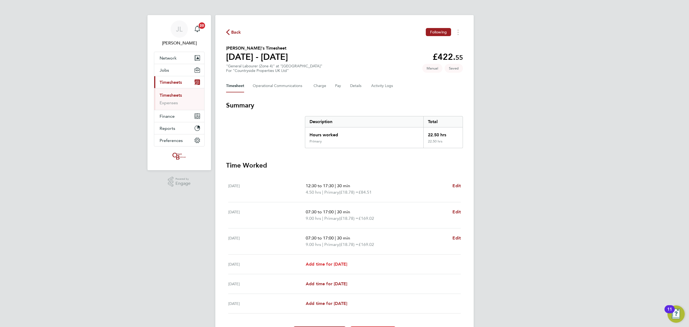
select select "30"
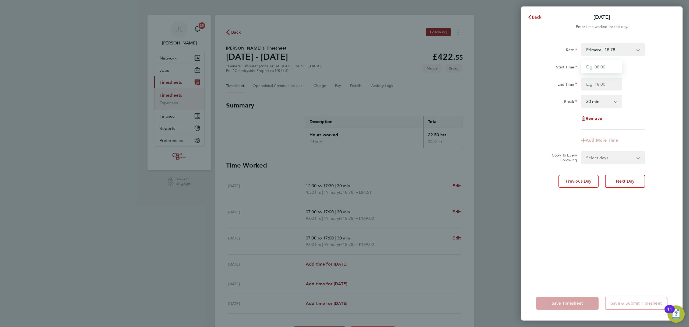
click at [600, 67] on input "Start Time" at bounding box center [602, 66] width 41 height 13
type input "07:30"
click at [602, 83] on input "End Time" at bounding box center [602, 84] width 41 height 13
drag, startPoint x: 604, startPoint y: 228, endPoint x: 598, endPoint y: 246, distance: 18.8
click at [604, 229] on div "Rate Primary - 18.78 Start Time 07:30 End Time Break 0 min 15 min 30 min 45 min…" at bounding box center [602, 161] width 162 height 249
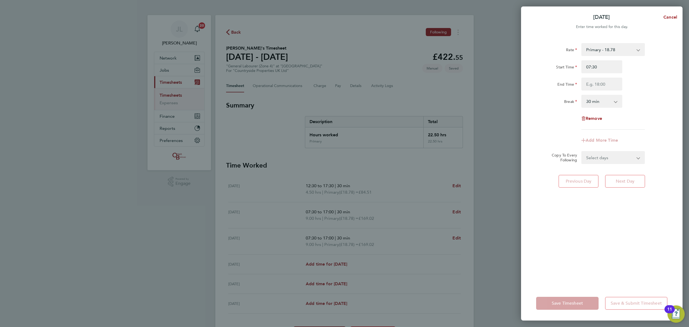
click at [577, 260] on div "Rate Primary - 18.78 Start Time 07:30 End Time Break 0 min 15 min 30 min 45 min…" at bounding box center [602, 161] width 162 height 249
click at [605, 83] on input "End Time" at bounding box center [602, 84] width 41 height 13
type input "17:00"
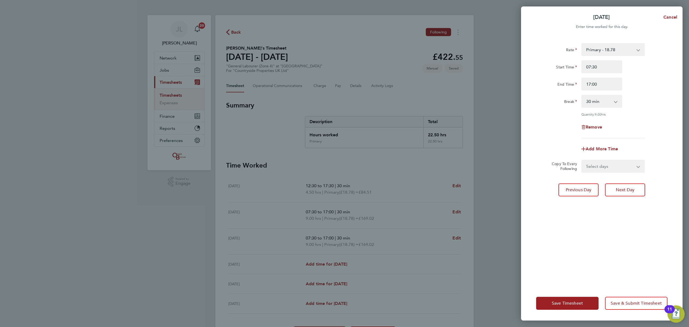
click at [576, 287] on div "Save Timesheet Save & Submit Timesheet" at bounding box center [602, 303] width 162 height 34
click at [572, 302] on span "Save Timesheet" at bounding box center [567, 303] width 31 height 5
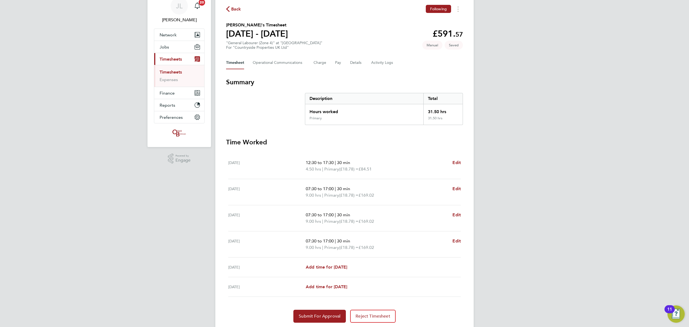
scroll to position [36, 0]
